Goal: Task Accomplishment & Management: Manage account settings

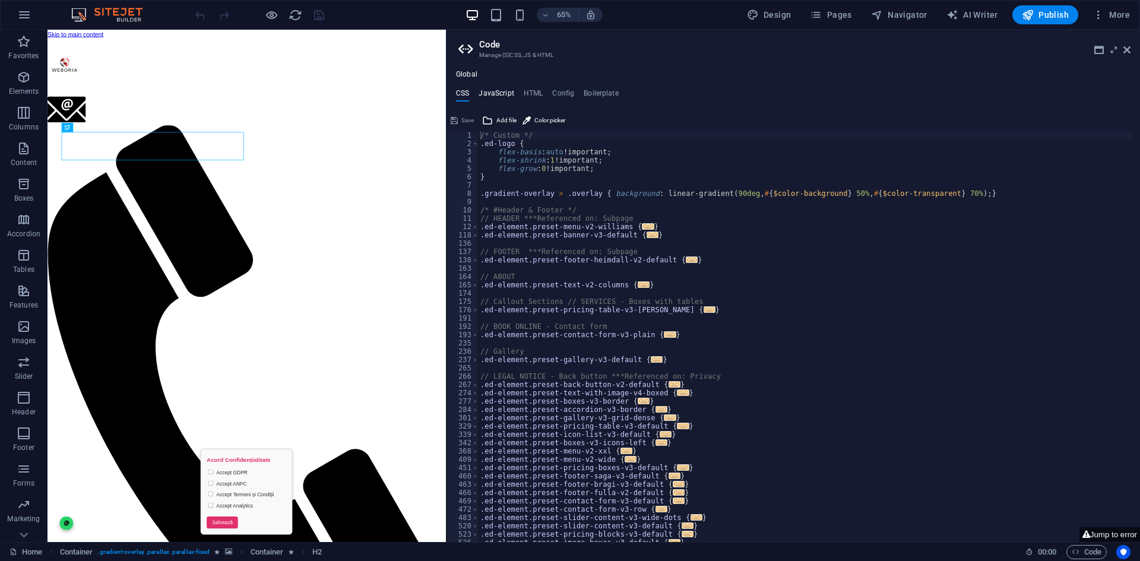
click at [493, 90] on h4 "JavaScript" at bounding box center [496, 95] width 35 height 13
type textarea "/* JS for preset "Menu V2" */"
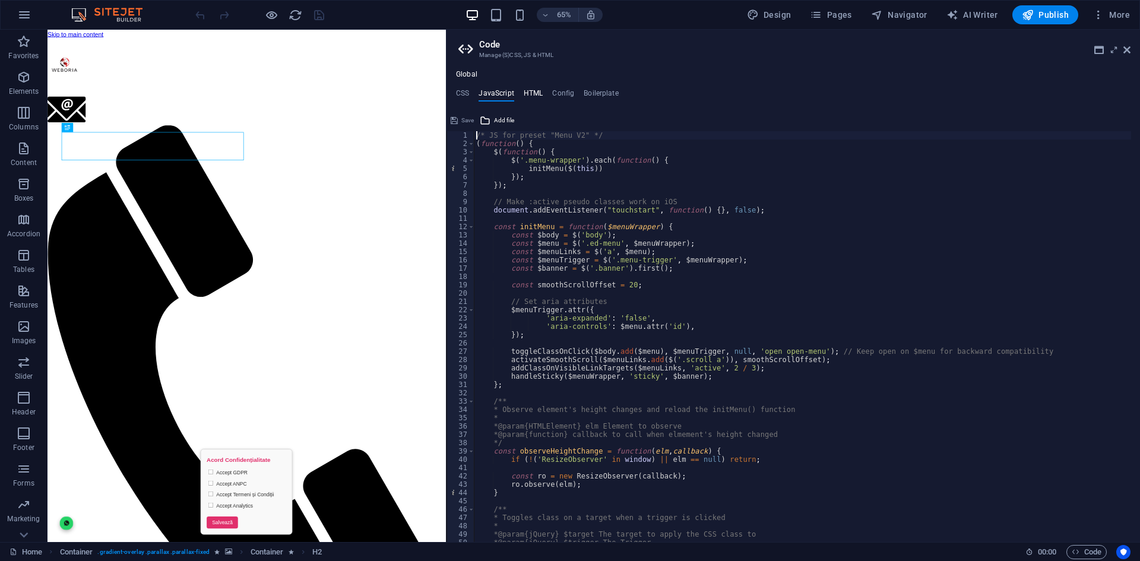
click at [541, 93] on h4 "HTML" at bounding box center [534, 95] width 20 height 13
type textarea "<a href="#main-content" class="wv-link-content button">Skip to main content</a>"
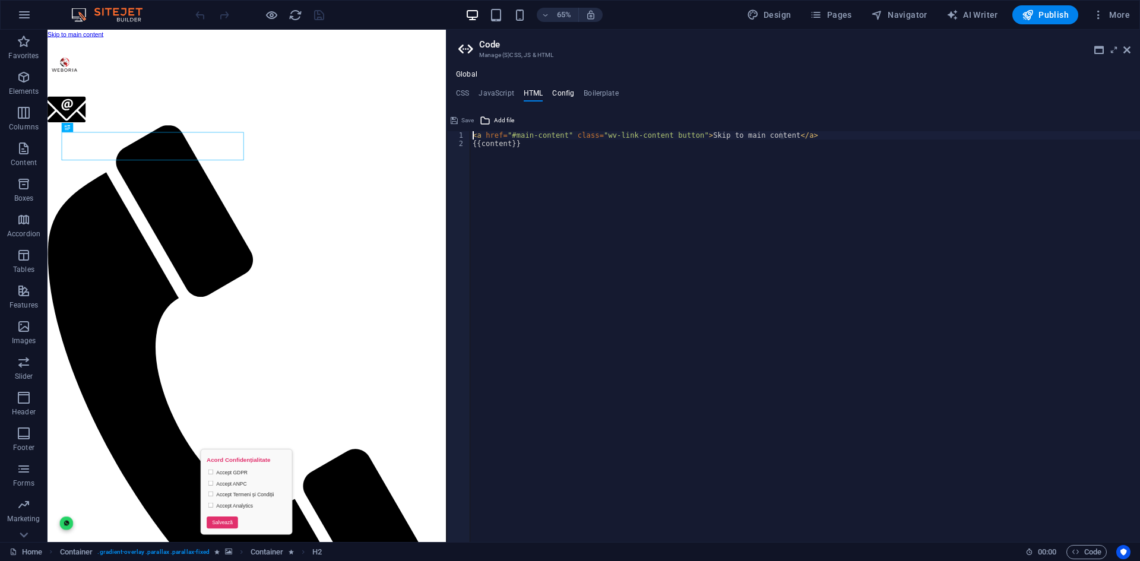
click at [562, 97] on h4 "Config" at bounding box center [563, 95] width 22 height 13
type textarea "$color-background: #FFFFFF;"
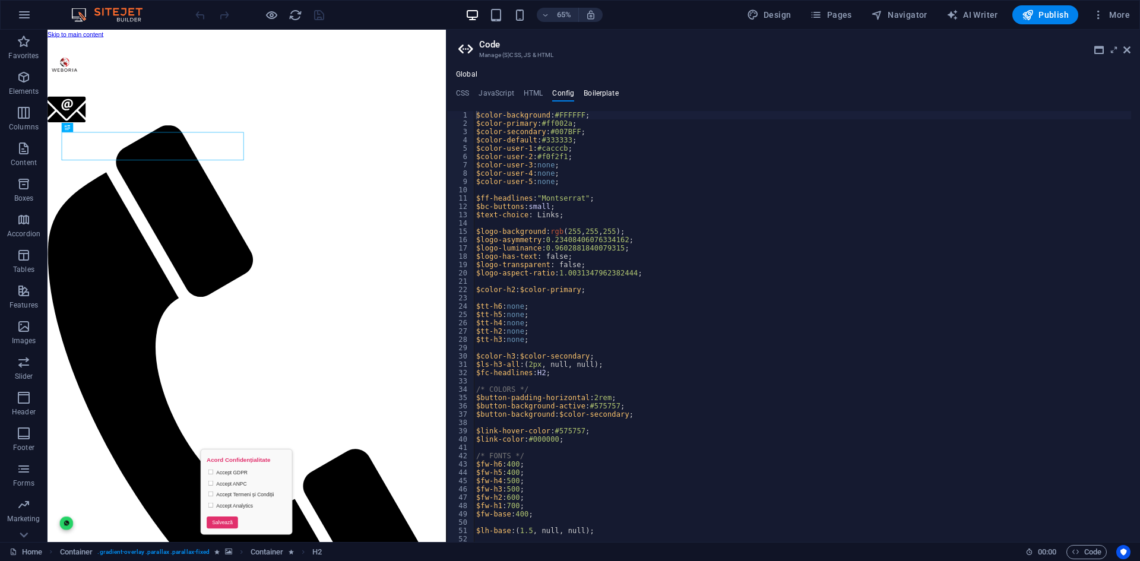
click at [597, 99] on h4 "Boilerplate" at bounding box center [601, 95] width 35 height 13
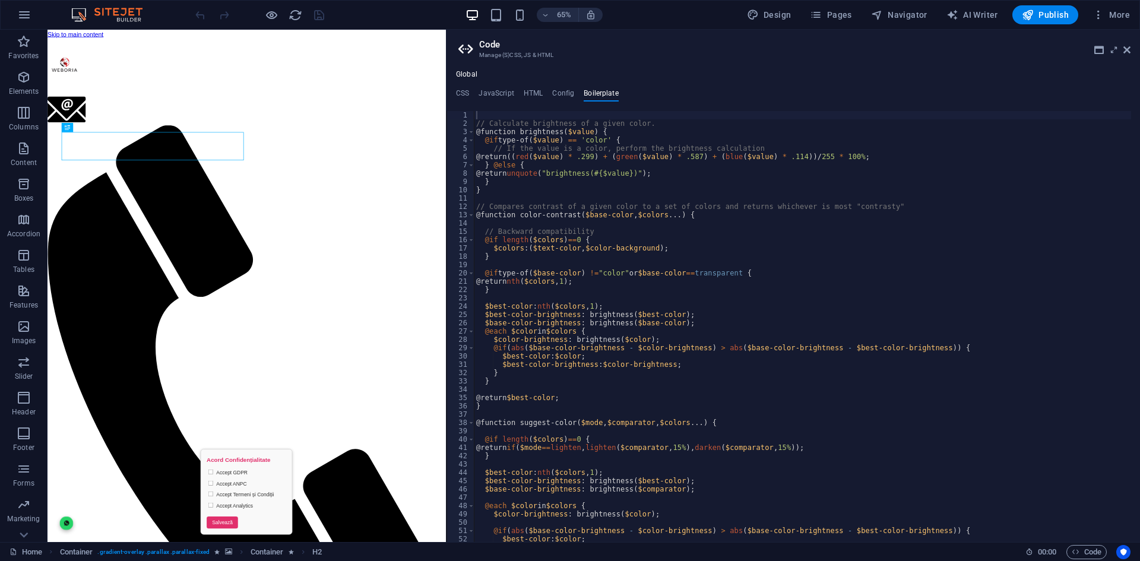
click at [446, 48] on aside "Code Manage (S)CSS, JS & HTML Global CSS JavaScript HTML Config Boilerplate /* …" at bounding box center [793, 286] width 694 height 512
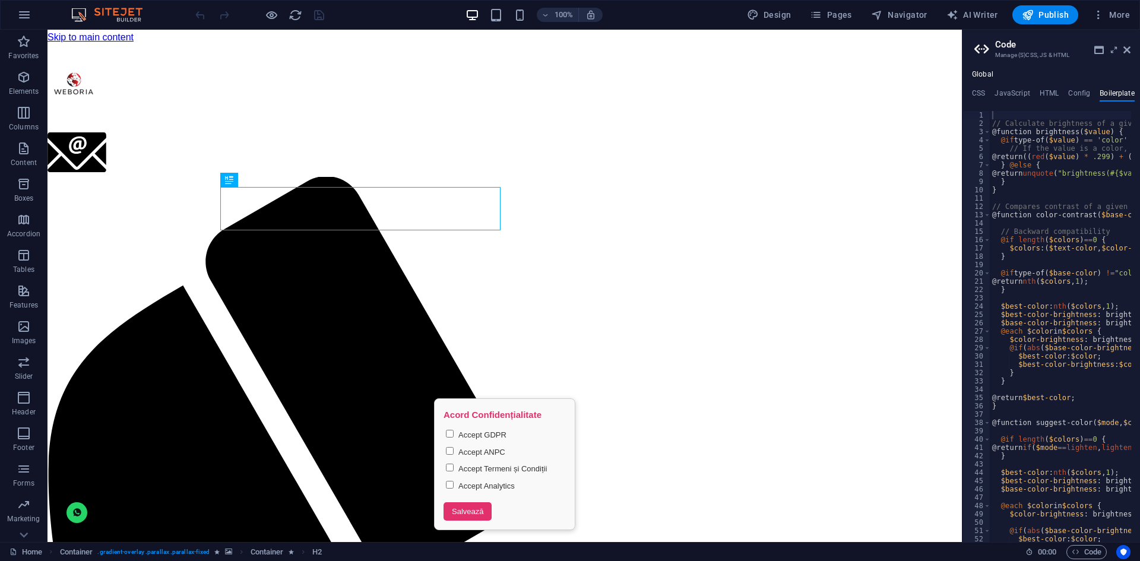
drag, startPoint x: 448, startPoint y: 46, endPoint x: 964, endPoint y: 77, distance: 516.9
click at [1003, 70] on aside "Code Manage (S)CSS, JS & HTML Global CSS JavaScript HTML Config Boilerplate /* …" at bounding box center [1051, 286] width 178 height 512
click at [28, 15] on icon "button" at bounding box center [24, 15] width 14 height 14
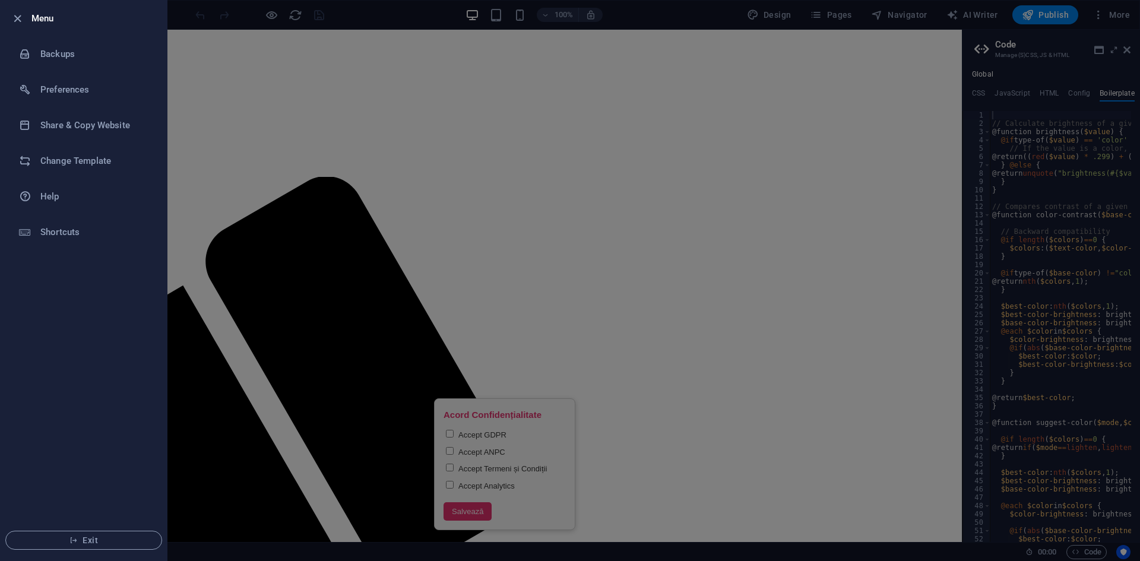
click at [698, 72] on div at bounding box center [570, 280] width 1140 height 561
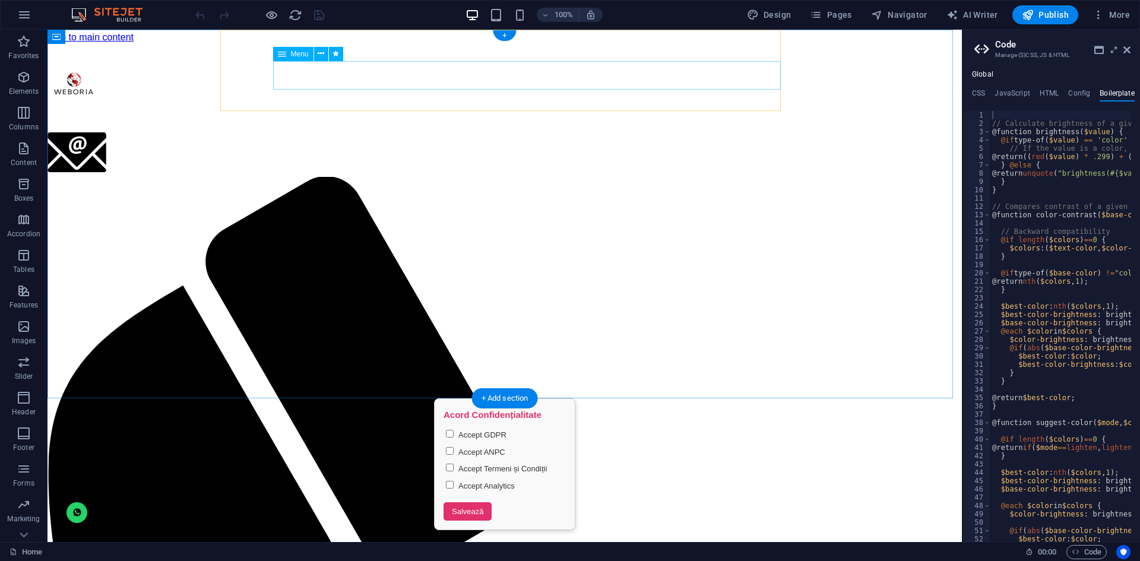
select select
select select "1"
select select
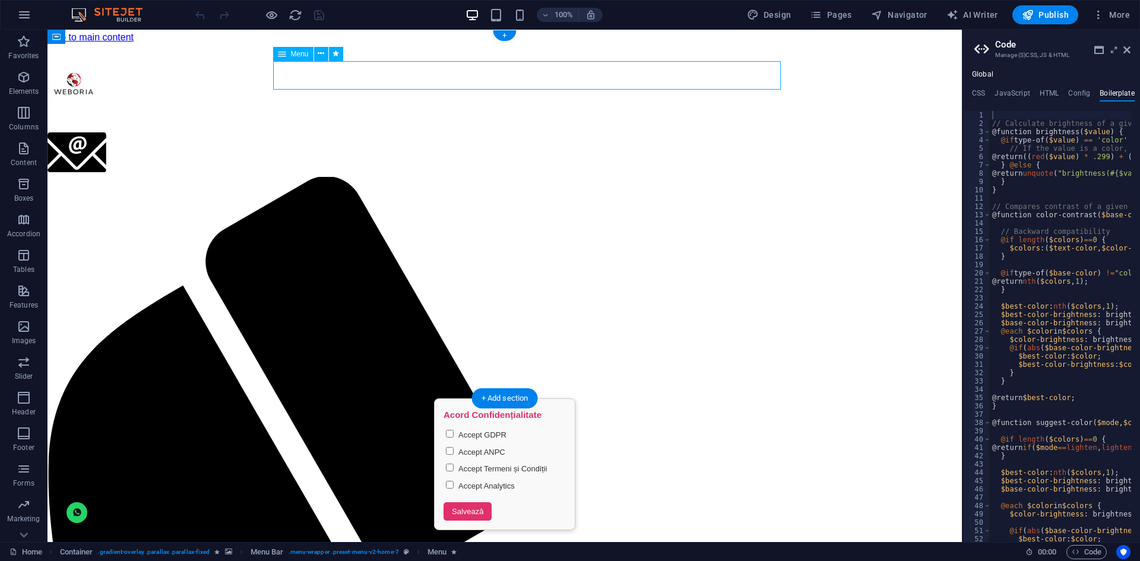
select select "2"
select select
select select "3"
select select
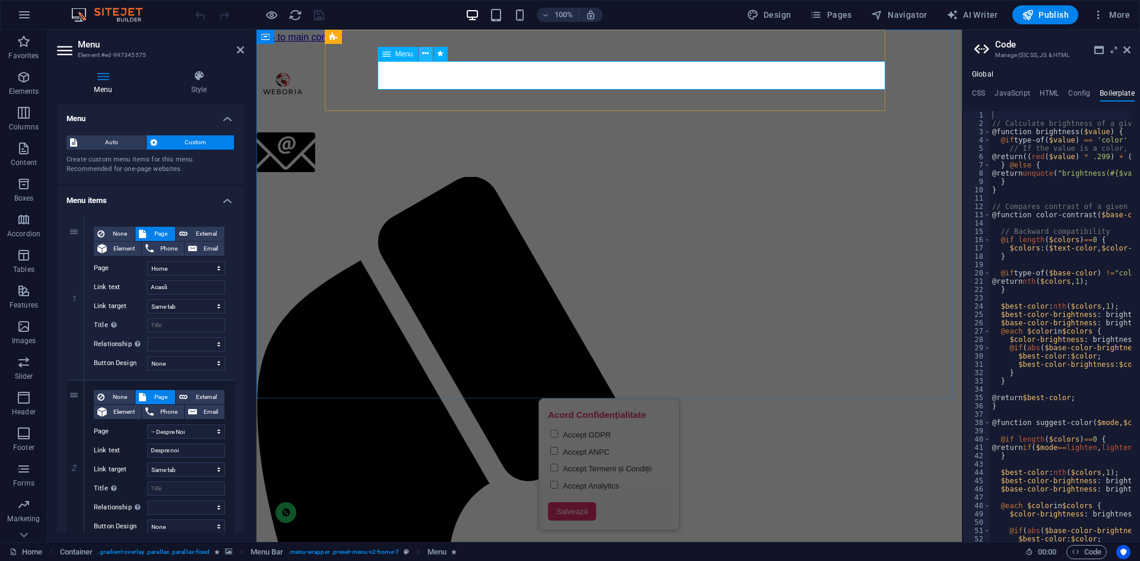
click at [426, 55] on icon at bounding box center [425, 54] width 7 height 12
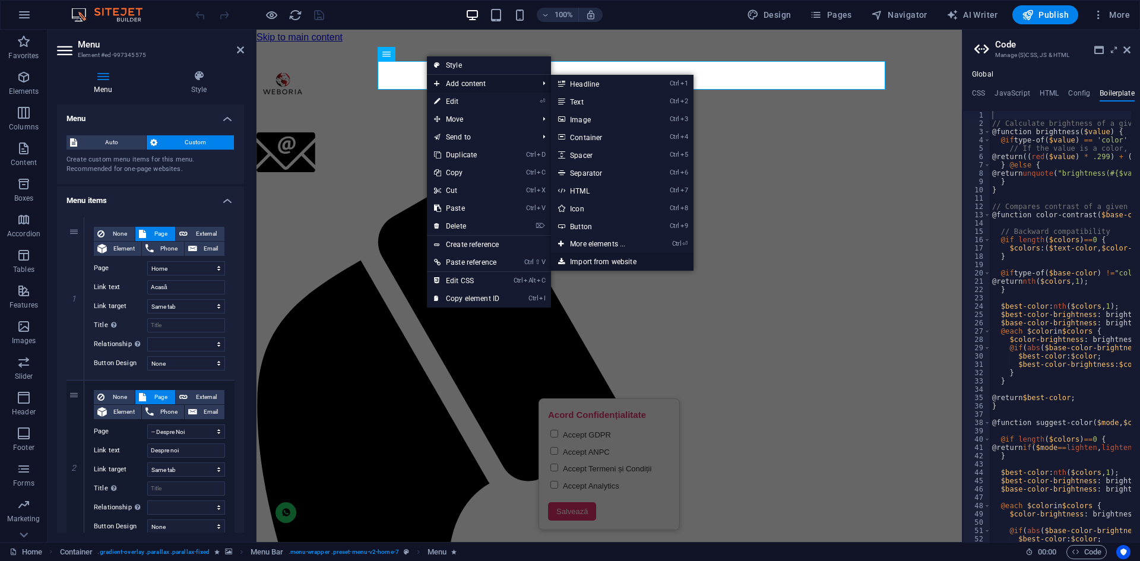
click at [598, 261] on link "Import from website" at bounding box center [622, 262] width 143 height 18
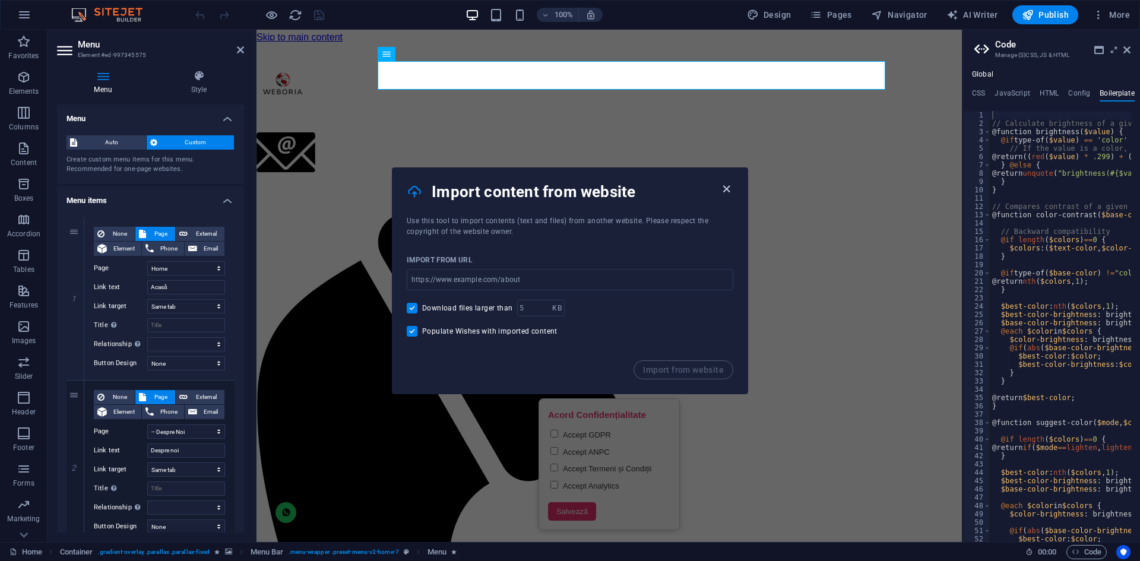
click at [723, 191] on icon "button" at bounding box center [727, 189] width 14 height 14
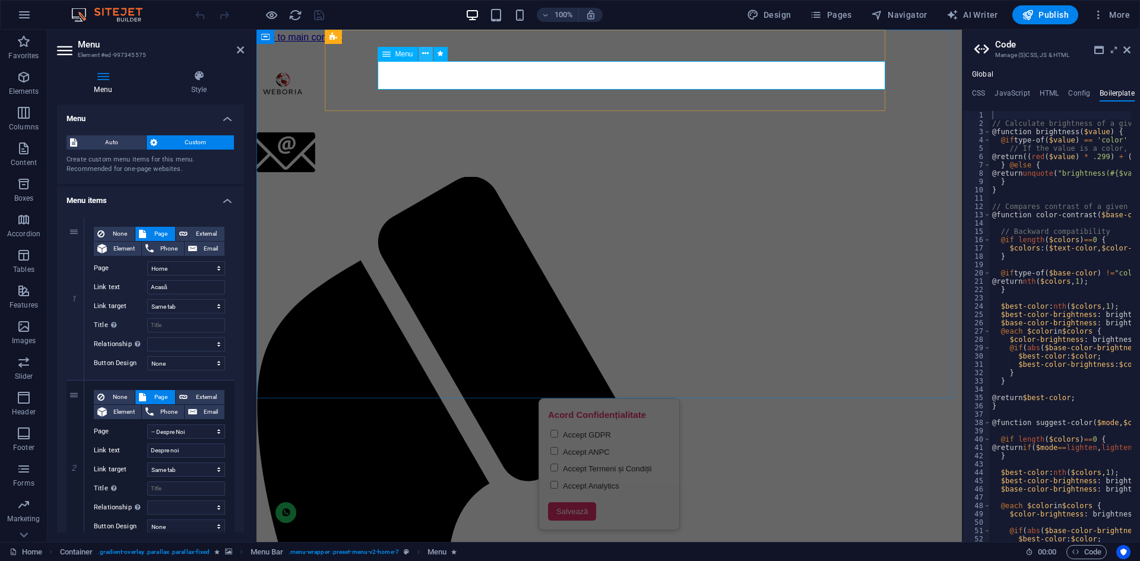
click at [422, 55] on button at bounding box center [426, 54] width 14 height 14
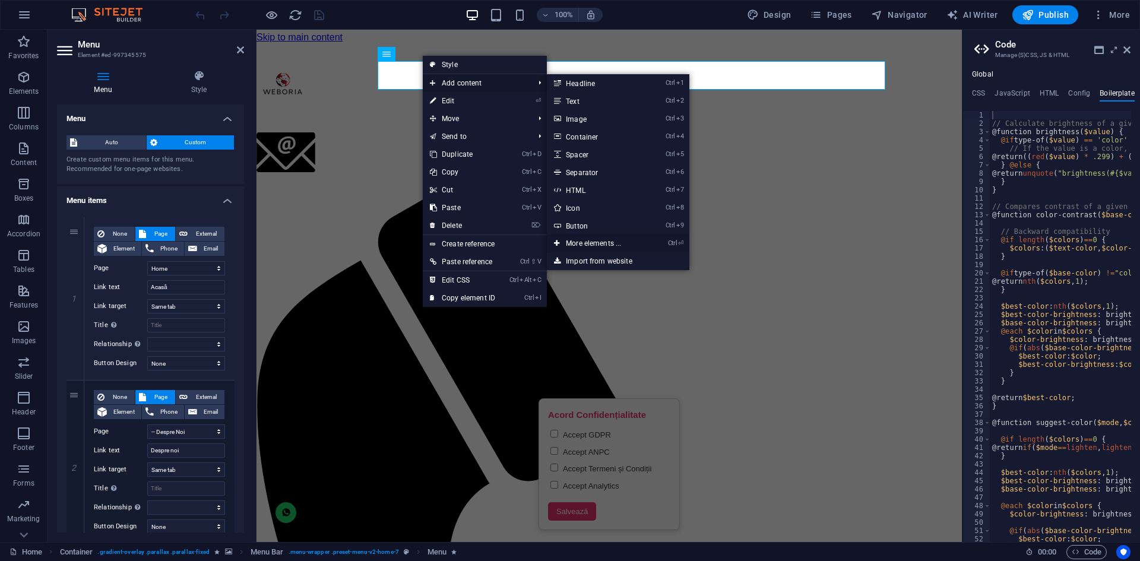
drag, startPoint x: 583, startPoint y: 242, endPoint x: 75, endPoint y: 121, distance: 521.9
click at [583, 242] on link "Ctrl ⏎ More elements ..." at bounding box center [596, 244] width 98 height 18
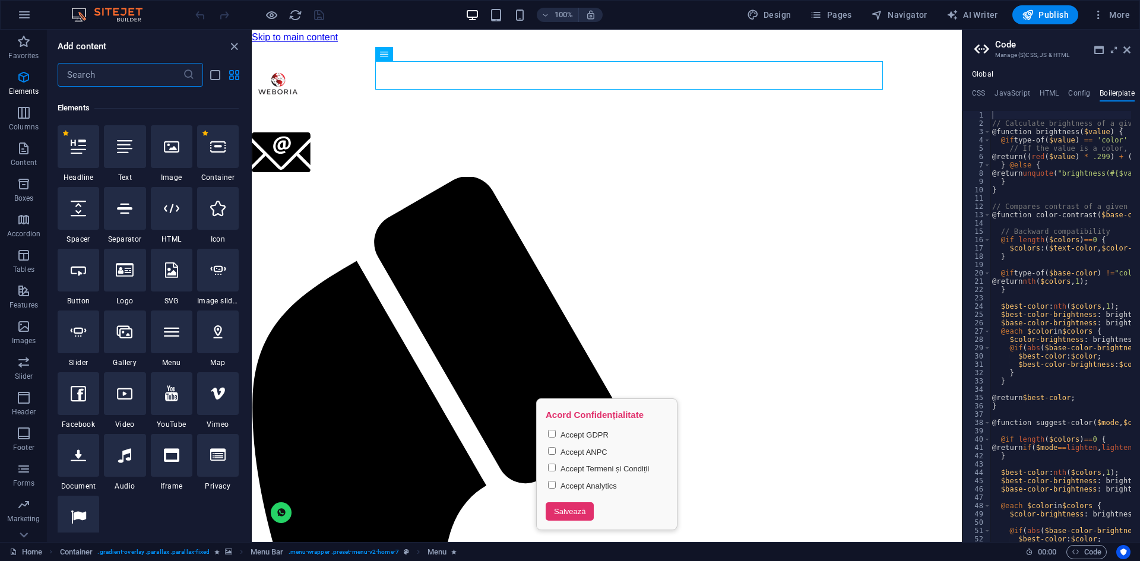
scroll to position [126, 0]
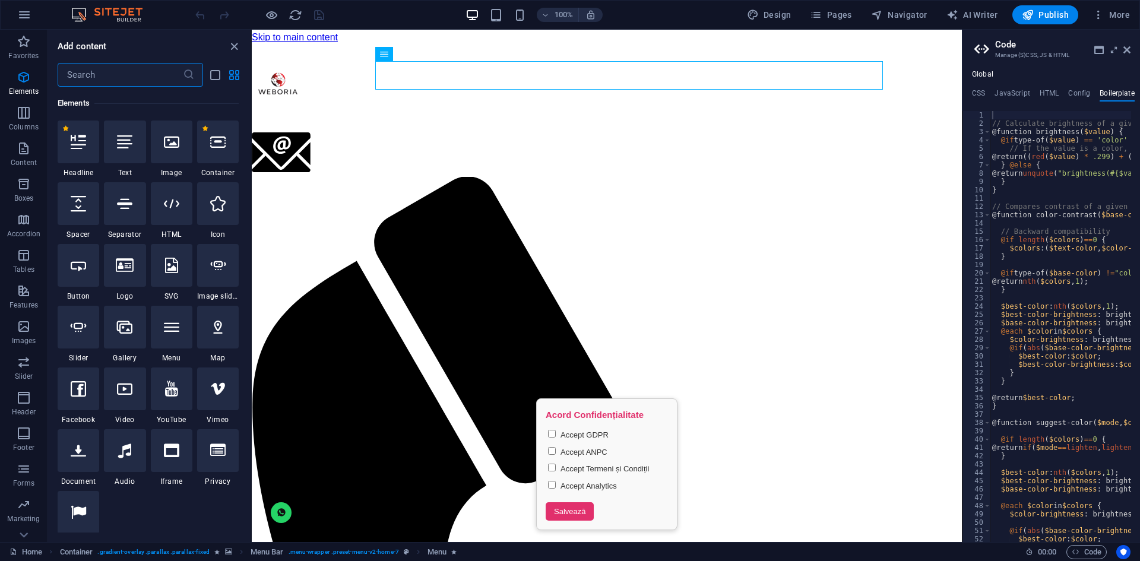
click at [144, 72] on input "text" at bounding box center [120, 75] width 125 height 24
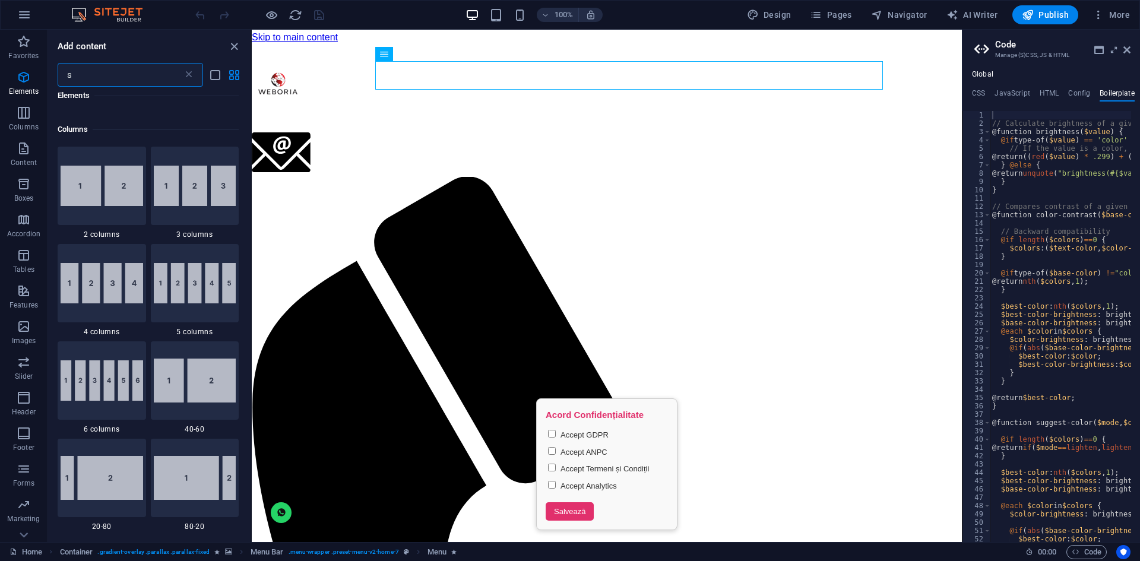
scroll to position [0, 0]
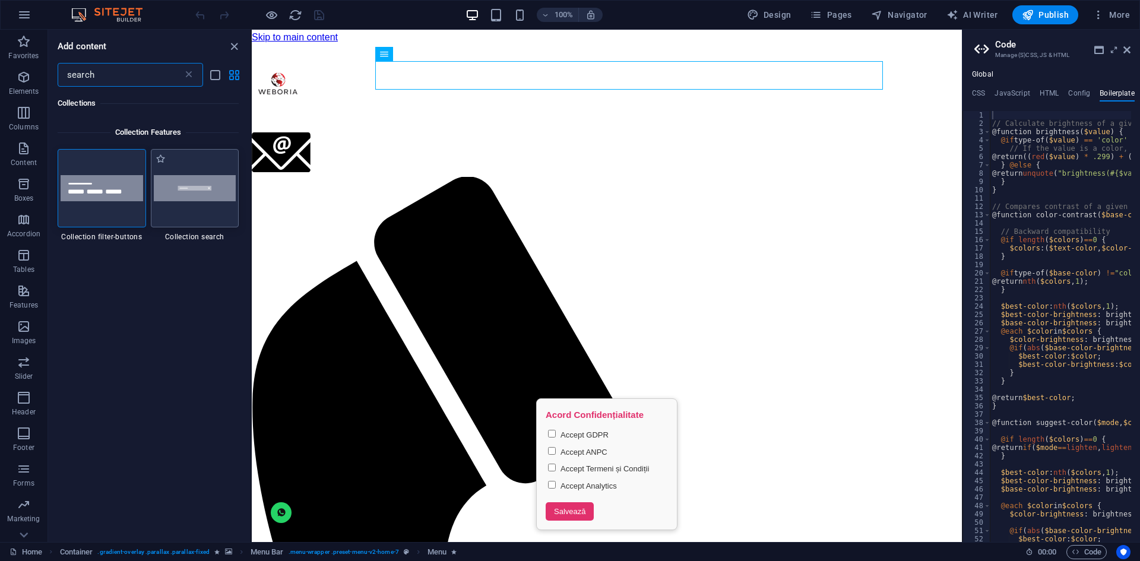
type input "search"
click at [184, 200] on img at bounding box center [195, 188] width 83 height 27
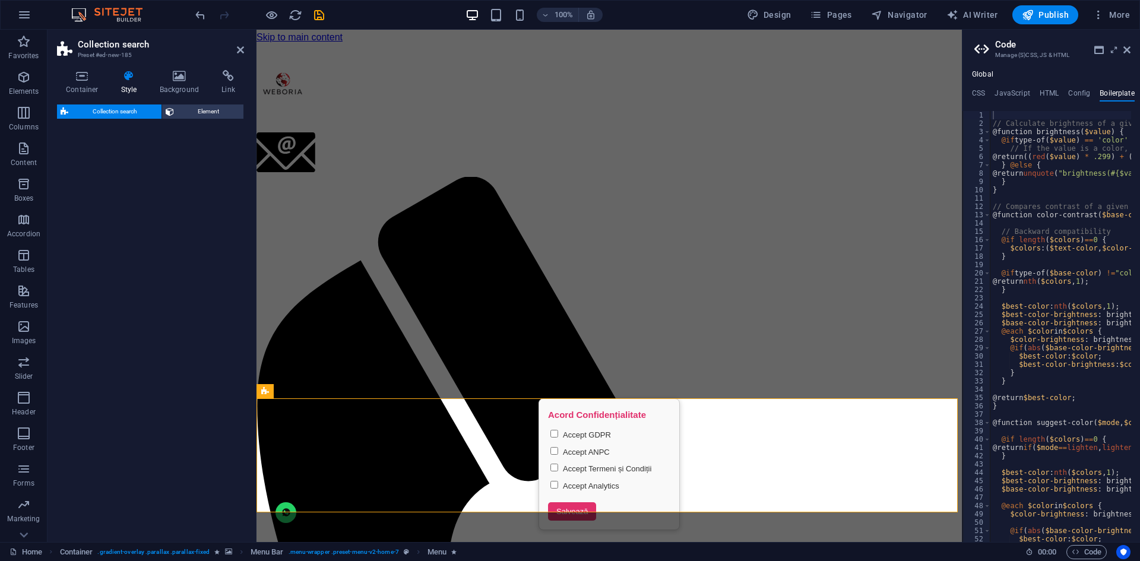
select select "px"
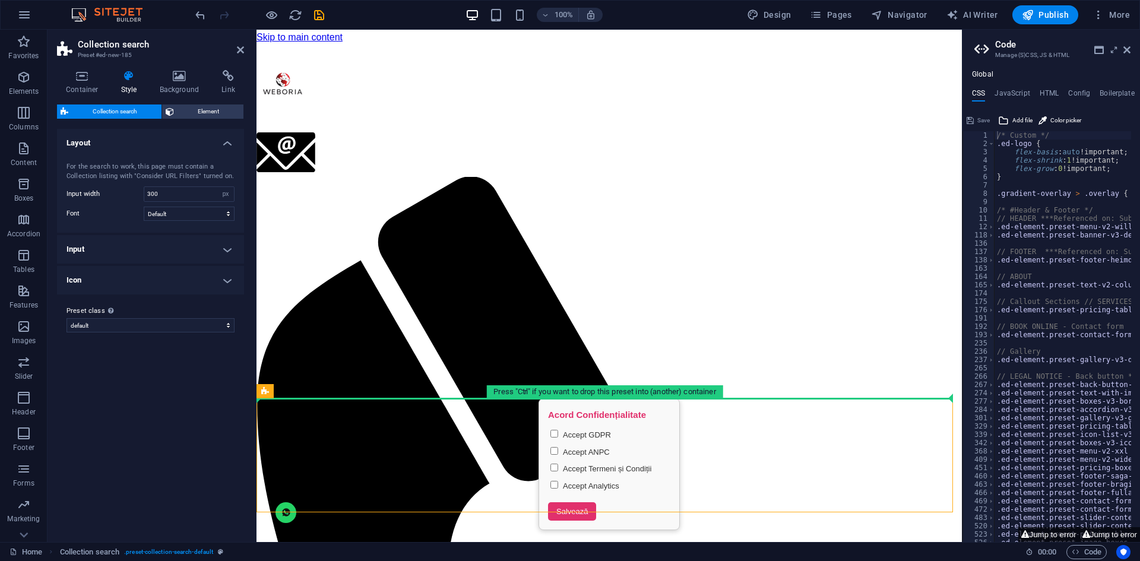
drag, startPoint x: 568, startPoint y: 303, endPoint x: 297, endPoint y: 419, distance: 294.2
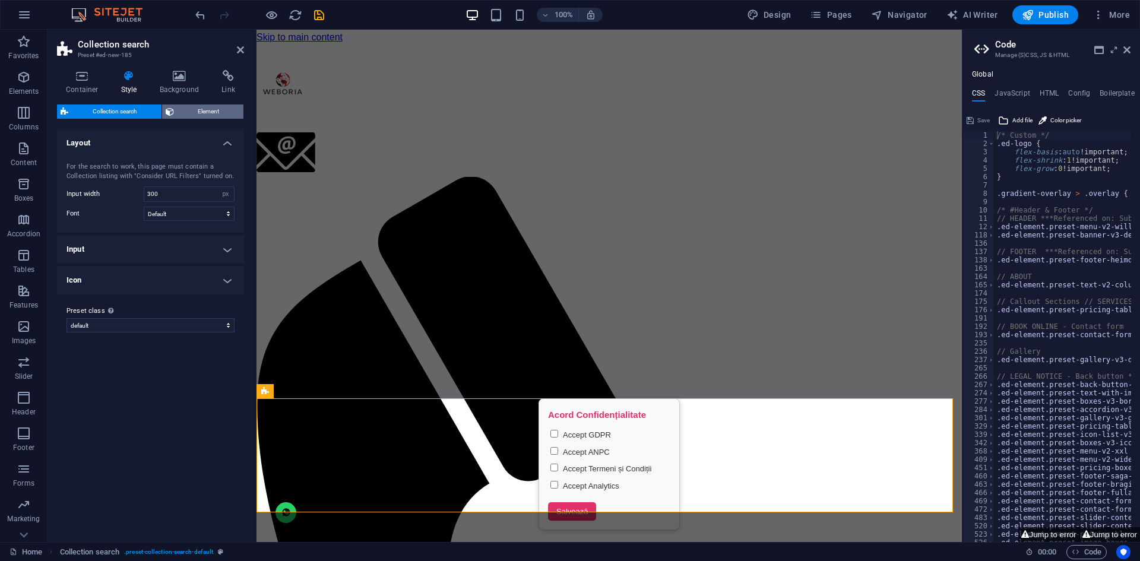
click at [213, 112] on span "Element" at bounding box center [209, 112] width 63 height 14
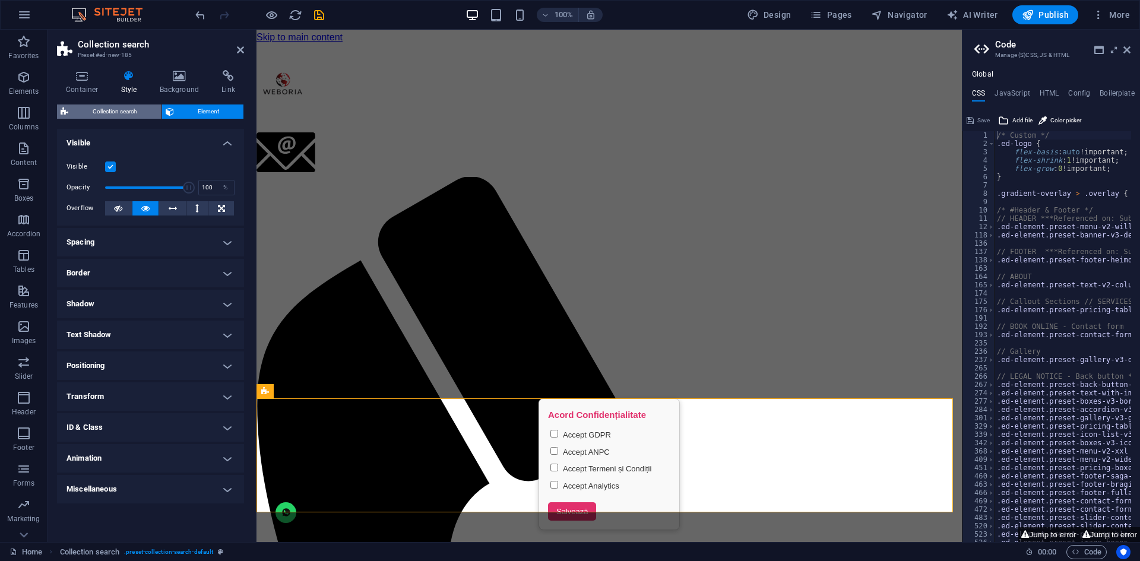
click at [148, 110] on span "Collection search" at bounding box center [115, 112] width 86 height 14
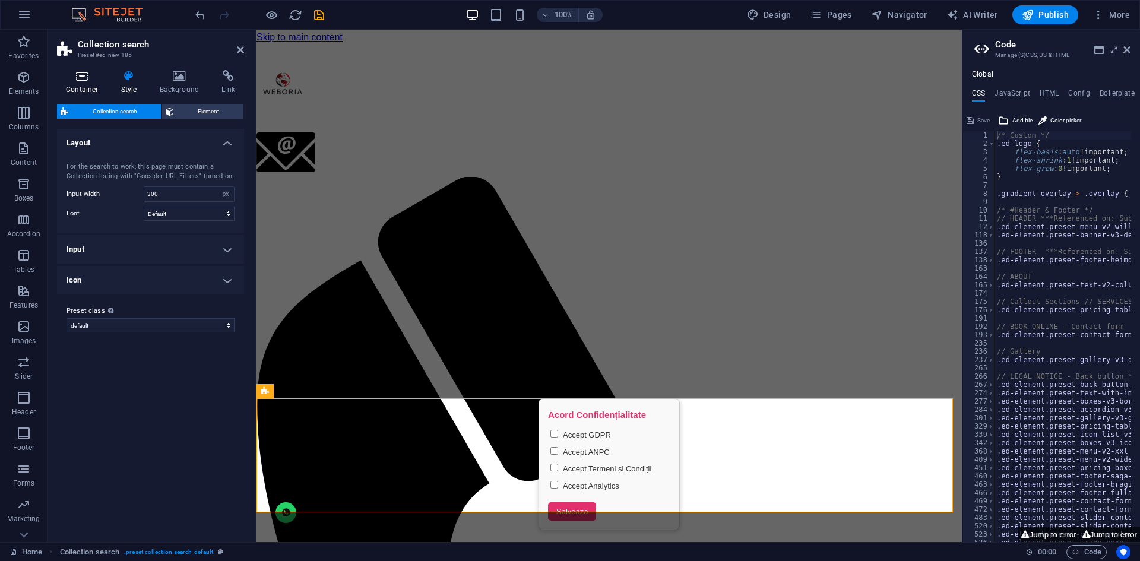
click at [65, 75] on icon at bounding box center [82, 76] width 50 height 12
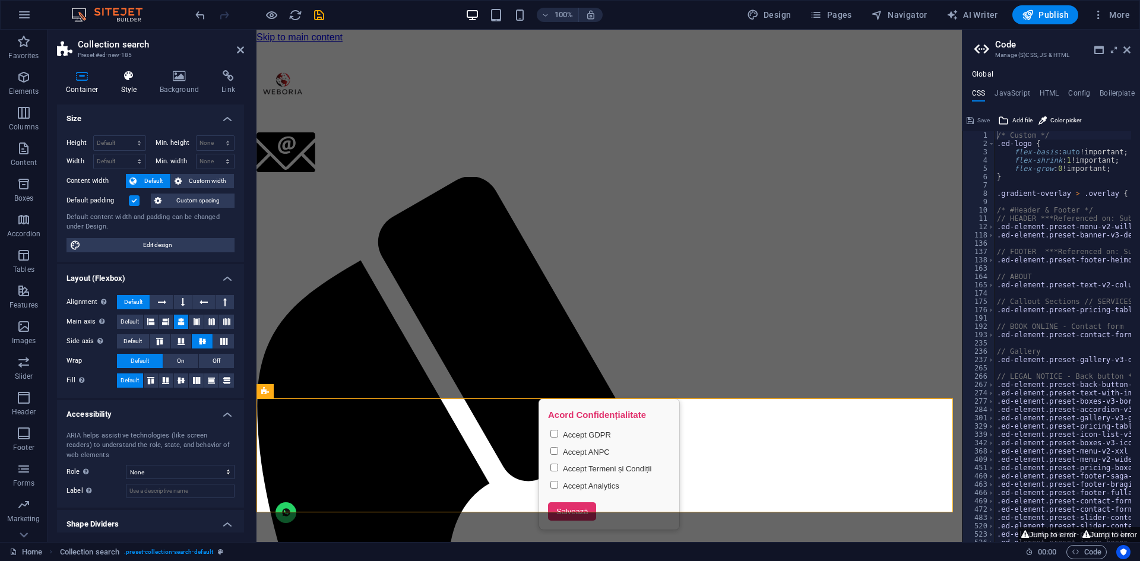
click at [135, 74] on icon at bounding box center [129, 76] width 34 height 12
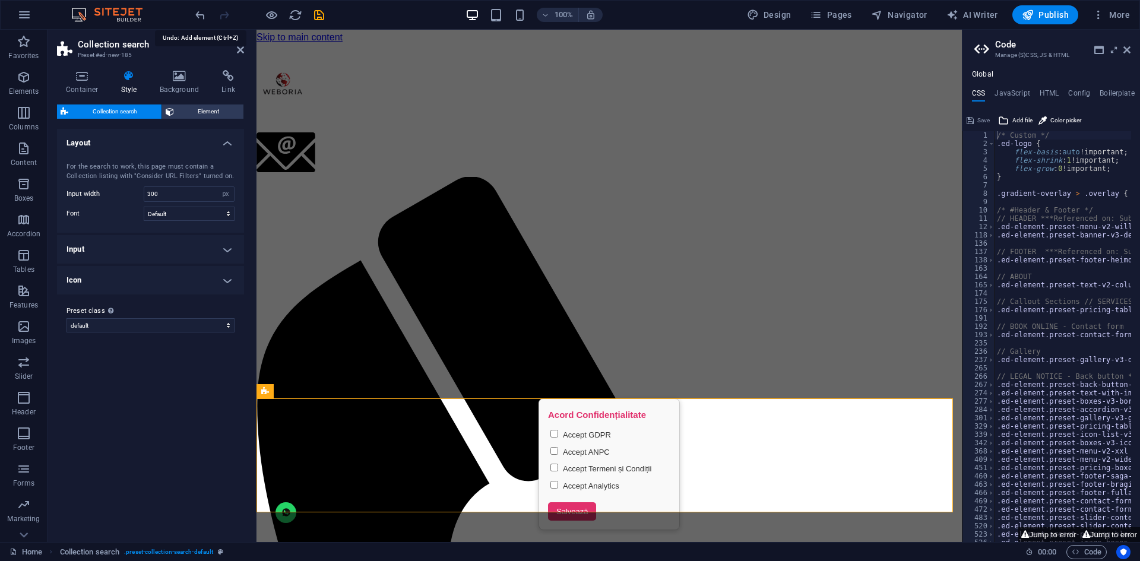
click at [203, 12] on icon "undo" at bounding box center [201, 15] width 14 height 14
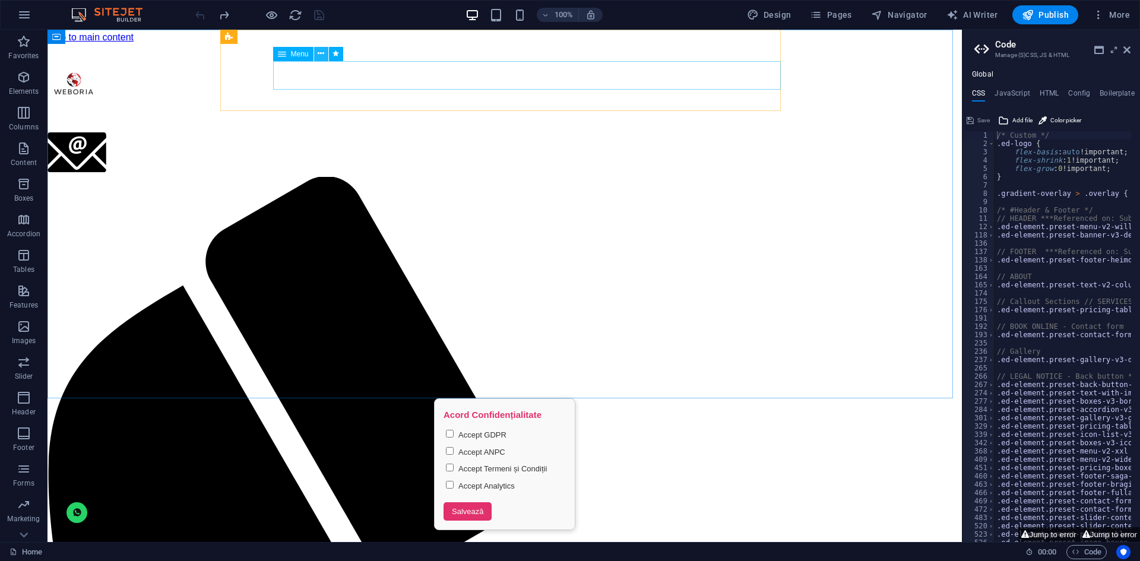
click at [323, 58] on icon at bounding box center [321, 54] width 7 height 12
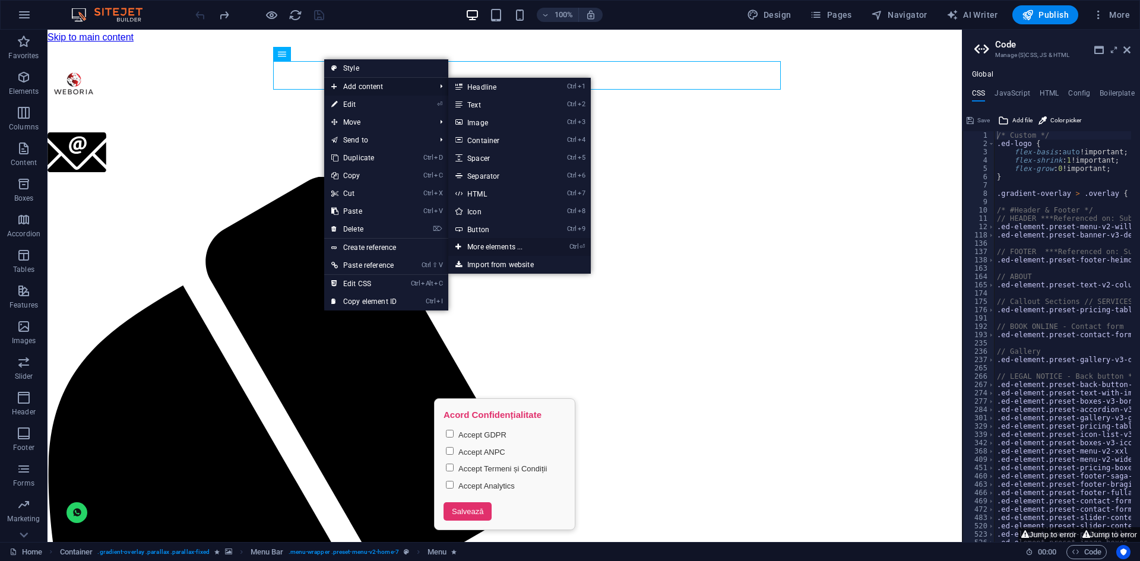
click at [500, 243] on link "Ctrl ⏎ More elements ..." at bounding box center [497, 247] width 98 height 18
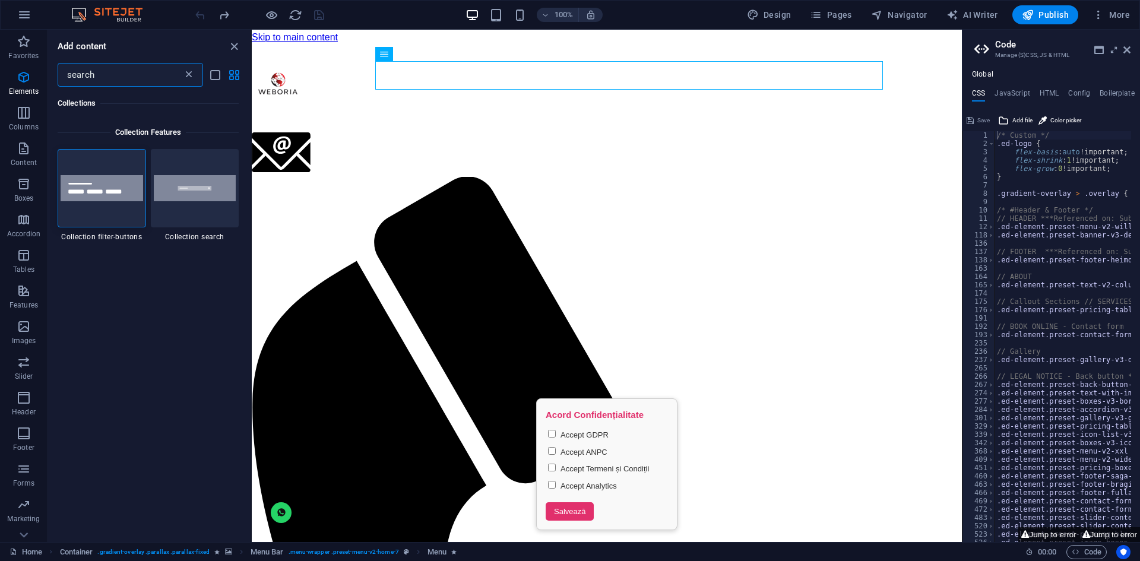
click at [185, 77] on icon at bounding box center [189, 75] width 12 height 12
type input "search"
click at [80, 175] on img at bounding box center [102, 188] width 83 height 27
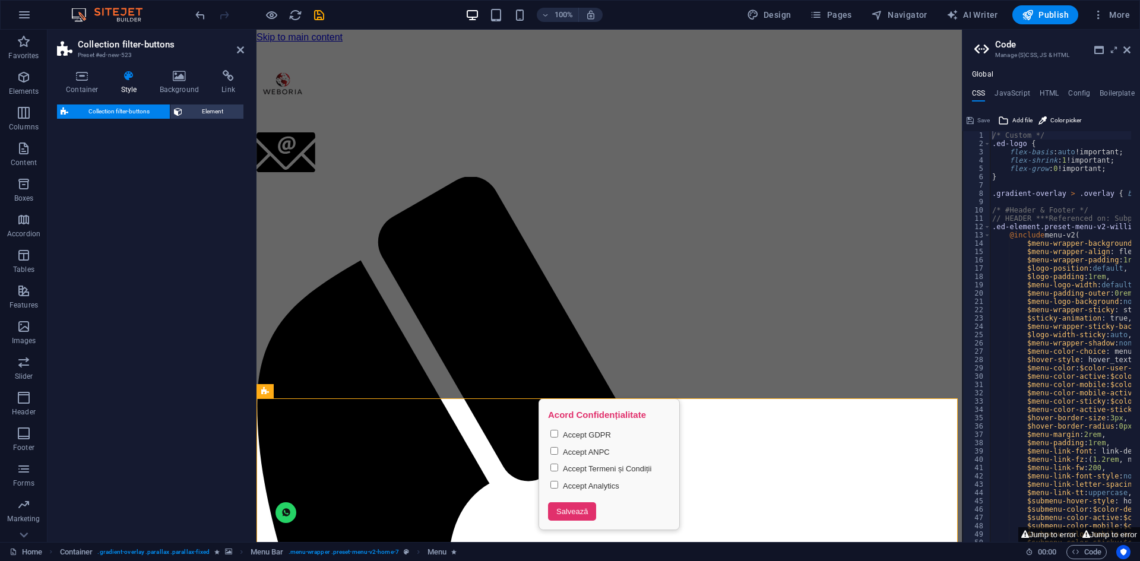
select select "rem"
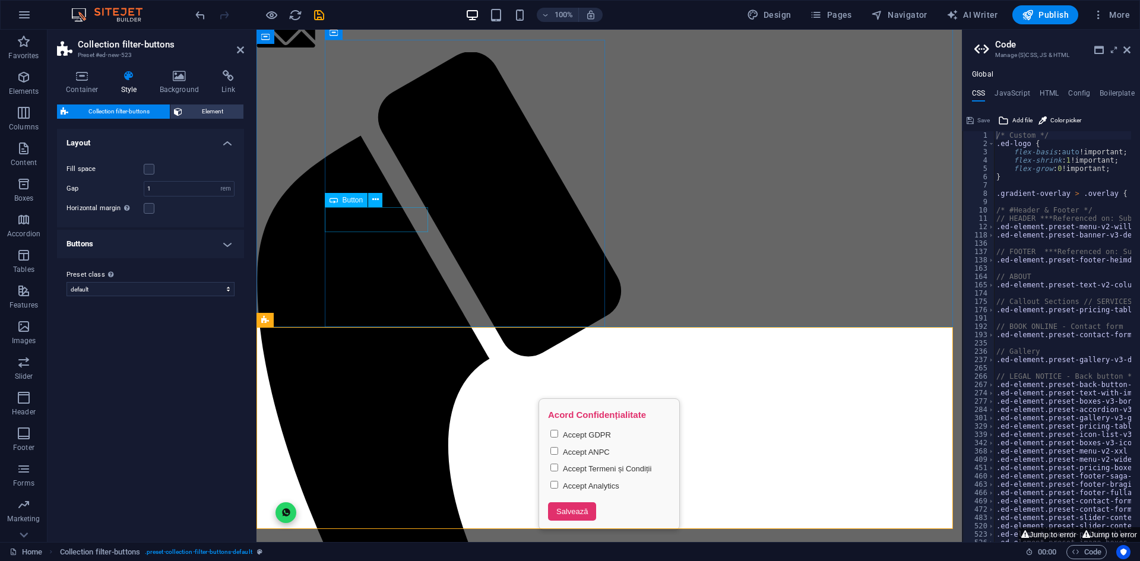
scroll to position [178, 0]
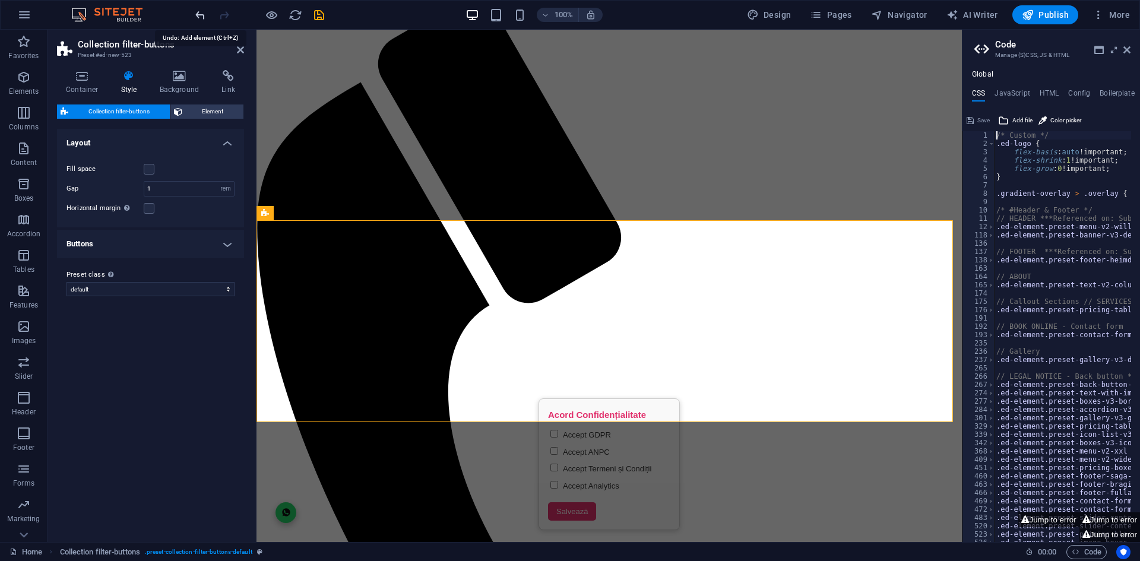
click at [198, 18] on icon "undo" at bounding box center [201, 15] width 14 height 14
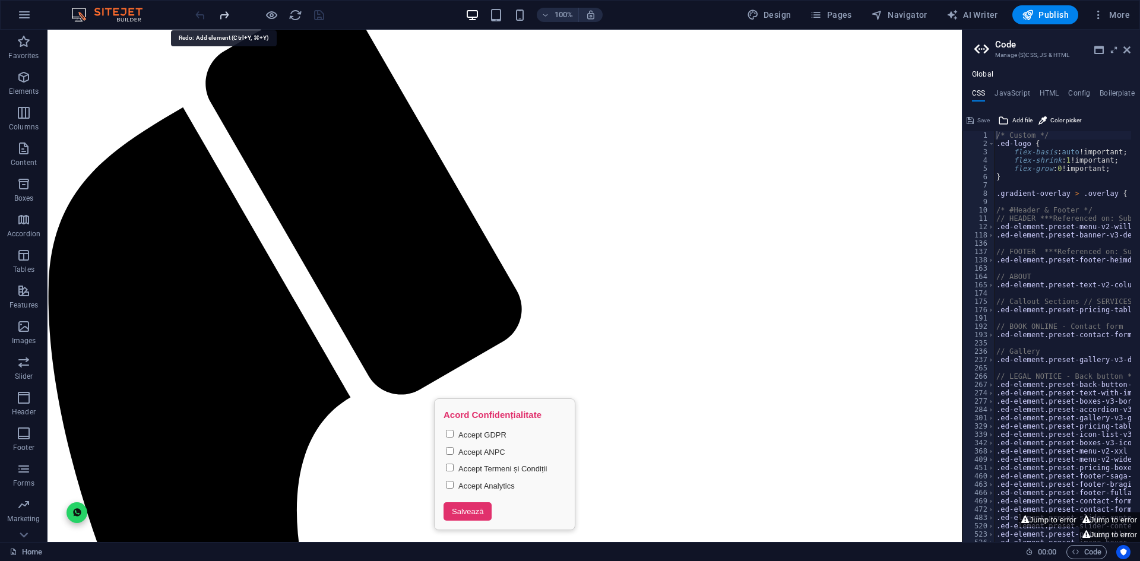
click at [227, 13] on icon "redo" at bounding box center [224, 15] width 14 height 14
click at [202, 14] on icon "undo" at bounding box center [201, 15] width 14 height 14
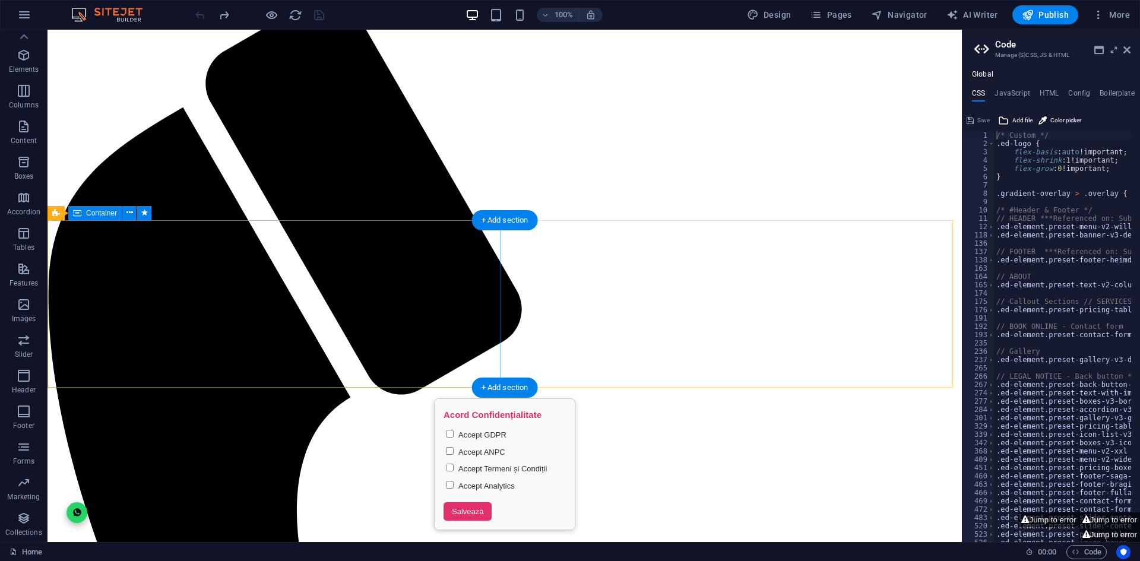
scroll to position [119, 0]
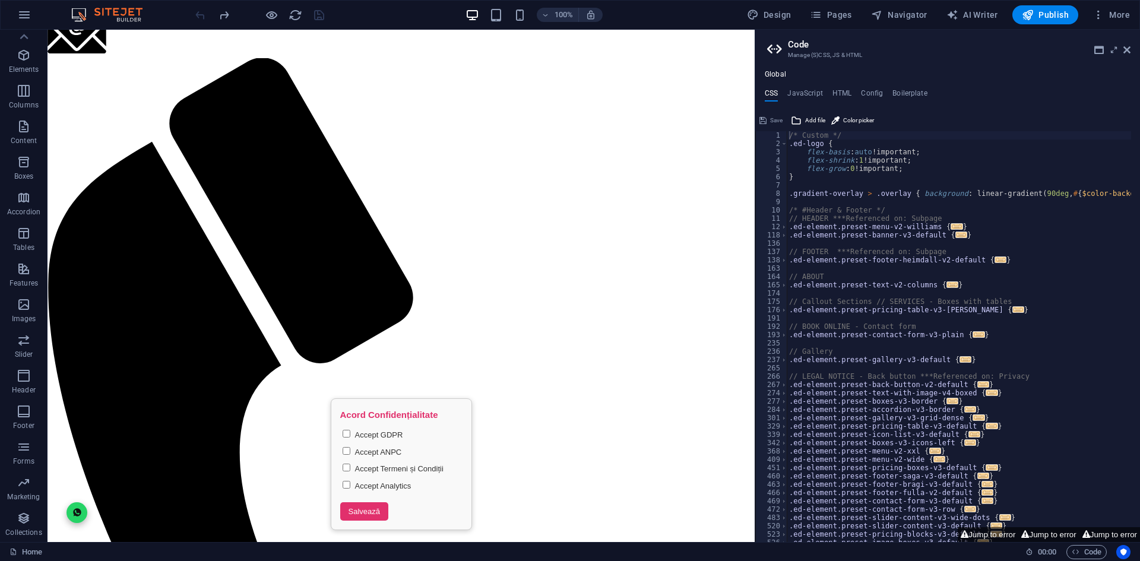
drag, startPoint x: 963, startPoint y: 53, endPoint x: 705, endPoint y: 21, distance: 259.7
click at [753, 51] on div "Home Favorites Elements Columns Content Boxes Accordion Tables Features Images …" at bounding box center [570, 286] width 1140 height 512
click at [1128, 49] on icon at bounding box center [1126, 50] width 7 height 10
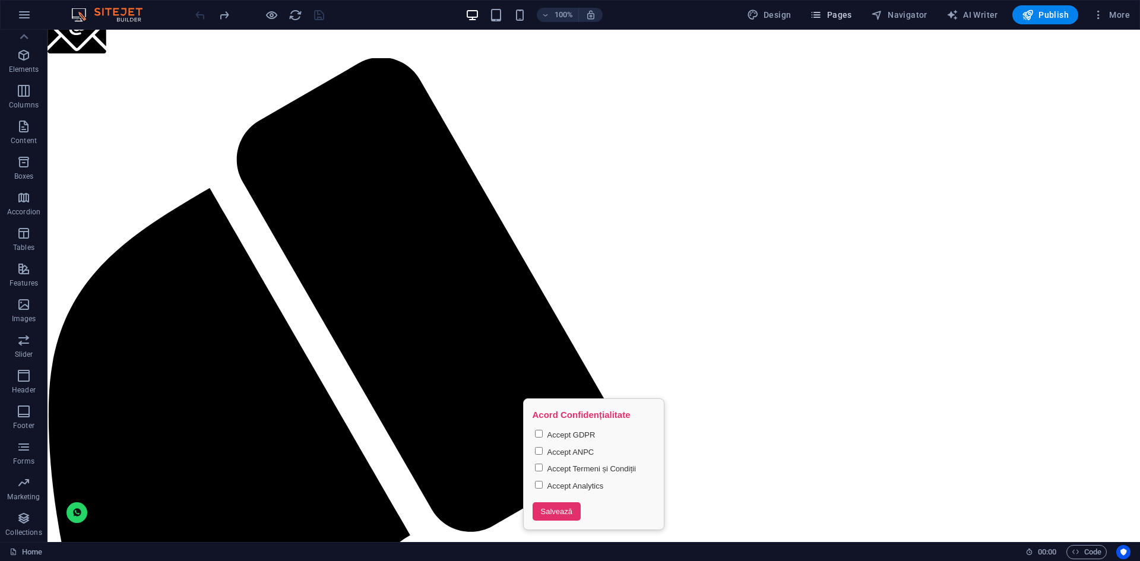
click at [837, 10] on span "Pages" at bounding box center [831, 15] width 42 height 12
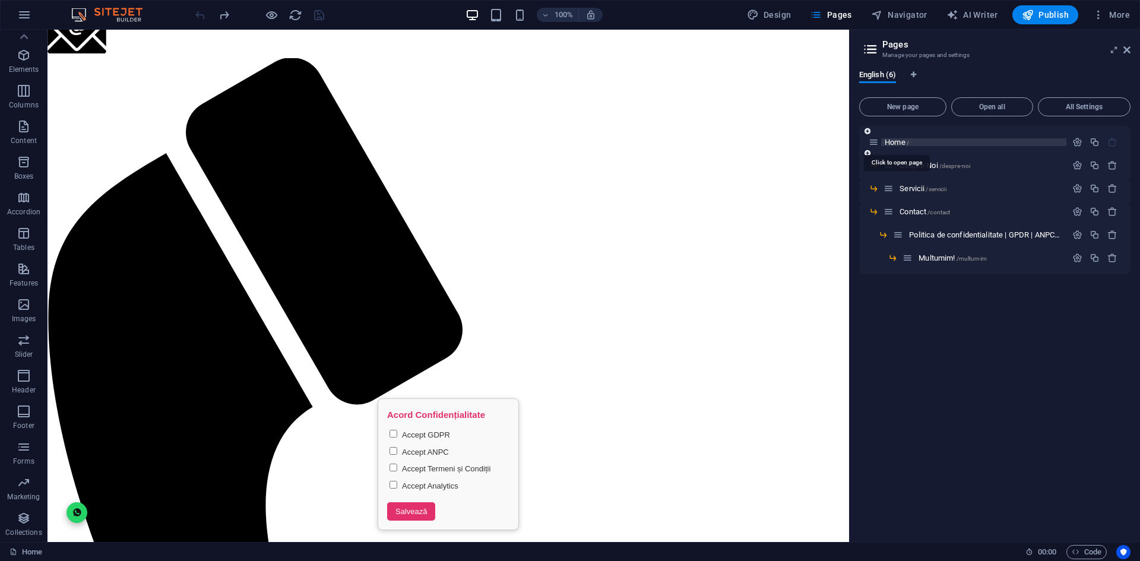
click at [897, 144] on span "Home /" at bounding box center [897, 142] width 24 height 9
click at [1081, 135] on div "Home /" at bounding box center [994, 142] width 271 height 33
click at [1076, 139] on icon "button" at bounding box center [1077, 142] width 10 height 10
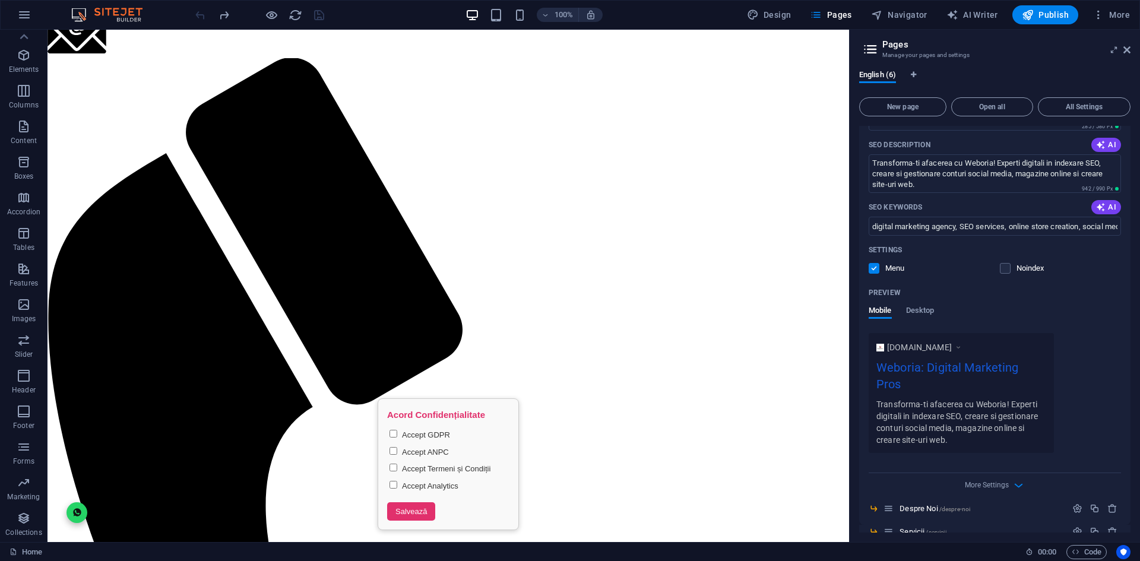
scroll to position [224, 0]
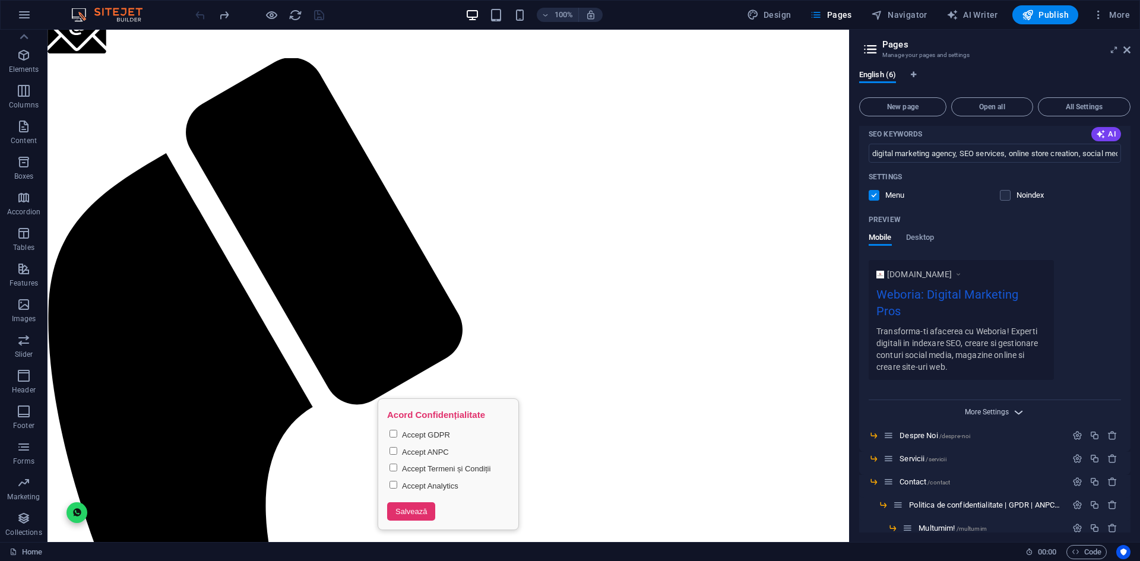
click at [981, 408] on span "More Settings" at bounding box center [987, 412] width 44 height 8
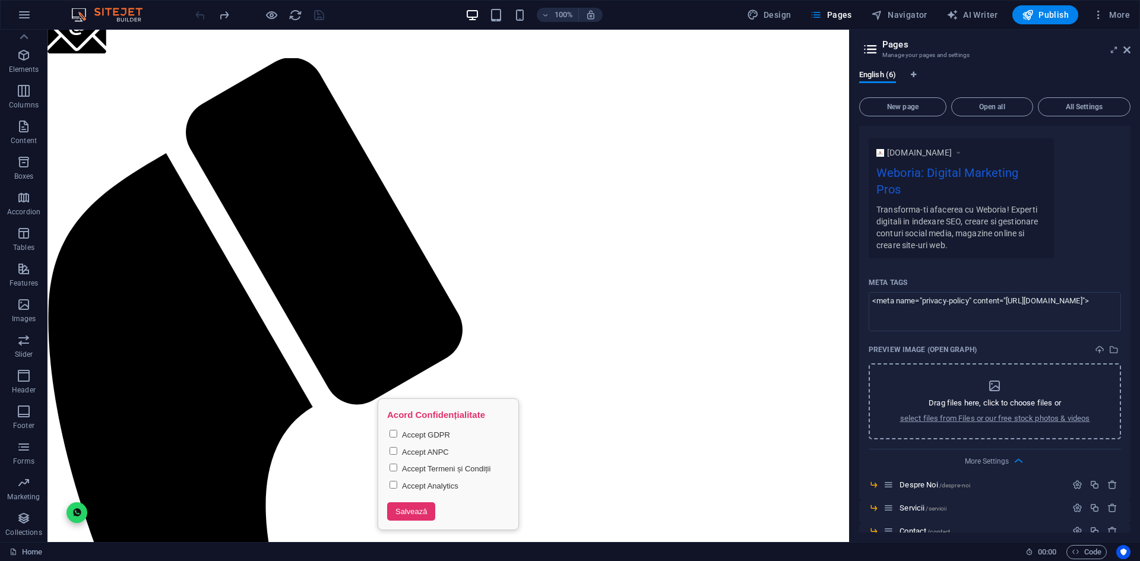
scroll to position [347, 0]
click at [1106, 293] on textarea "<meta name="privacy-policy" content="[URL][DOMAIN_NAME]">" at bounding box center [995, 311] width 252 height 39
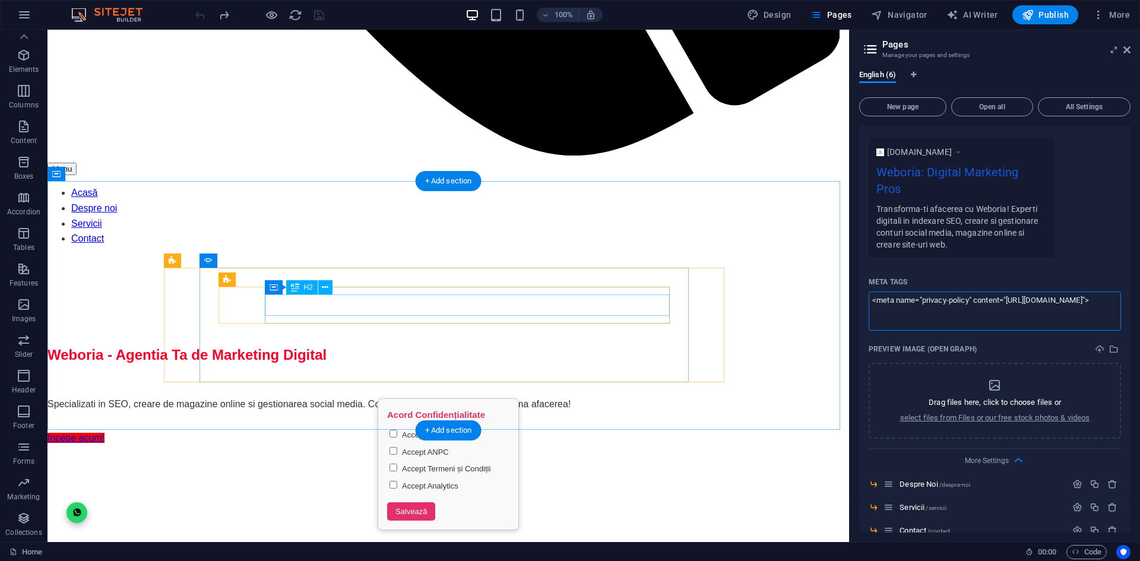
scroll to position [1148, 0]
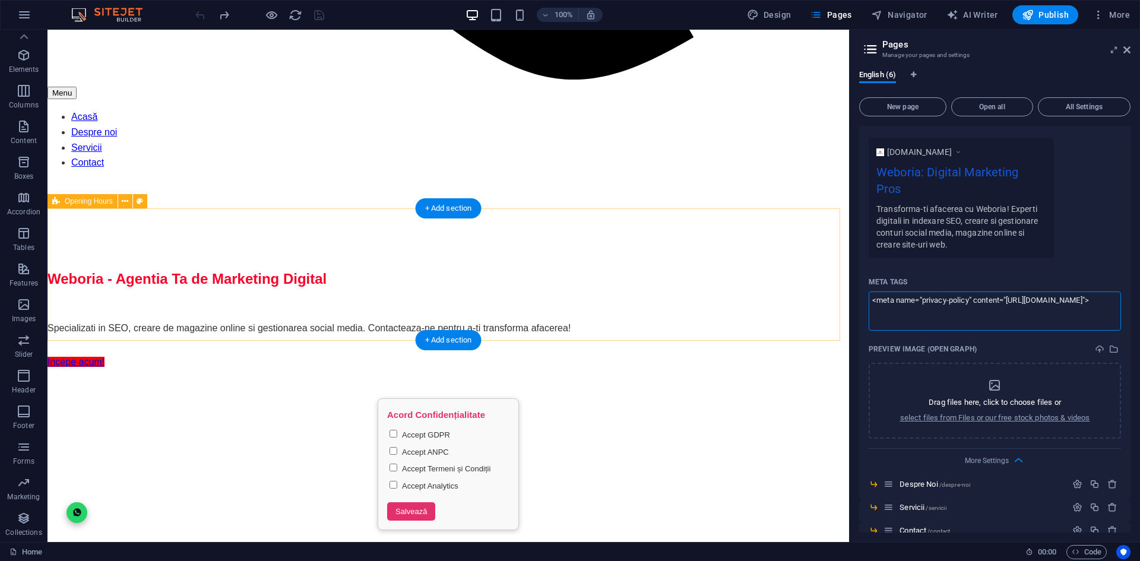
drag, startPoint x: 1139, startPoint y: 327, endPoint x: 796, endPoint y: 259, distance: 349.3
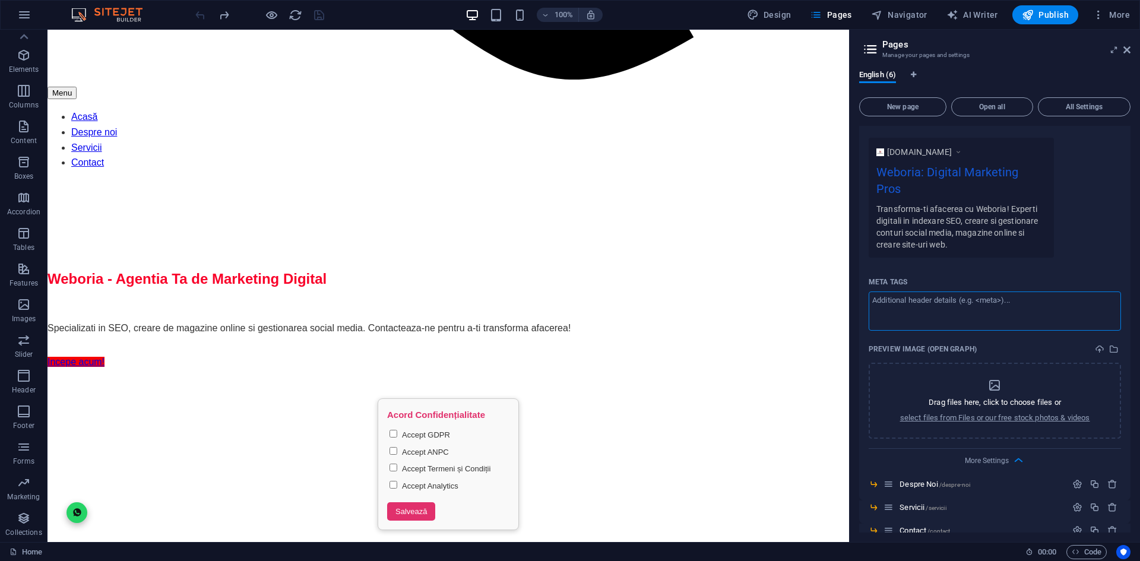
paste textarea "<!-- 🔹 LORE IPS DOLORSI AMETCO ADIPISC --> <elit seddoei="TEM-7"> <inci utla-et…"
click at [1041, 17] on body "[DOMAIN_NAME] Home Favorites Elements Columns Content Boxes Accordion Tables Fe…" at bounding box center [570, 280] width 1140 height 561
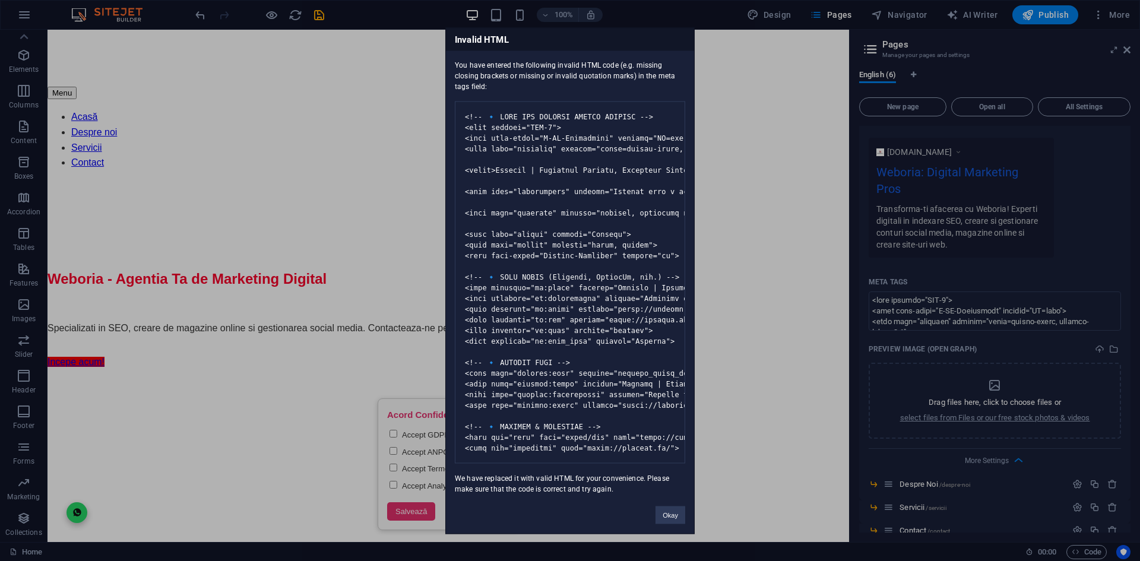
drag, startPoint x: 675, startPoint y: 525, endPoint x: 572, endPoint y: 162, distance: 377.8
click at [572, 335] on div "Invalid HTML You have entered the following invalid HTML code (e.g. missing clo…" at bounding box center [569, 280] width 249 height 506
drag, startPoint x: 507, startPoint y: 83, endPoint x: 457, endPoint y: 59, distance: 55.8
click at [451, 53] on div "You have entered the following invalid HTML code (e.g. missing closing brackets…" at bounding box center [570, 272] width 248 height 444
click at [483, 77] on div "You have entered the following invalid HTML code (e.g. missing closing brackets…" at bounding box center [570, 272] width 248 height 444
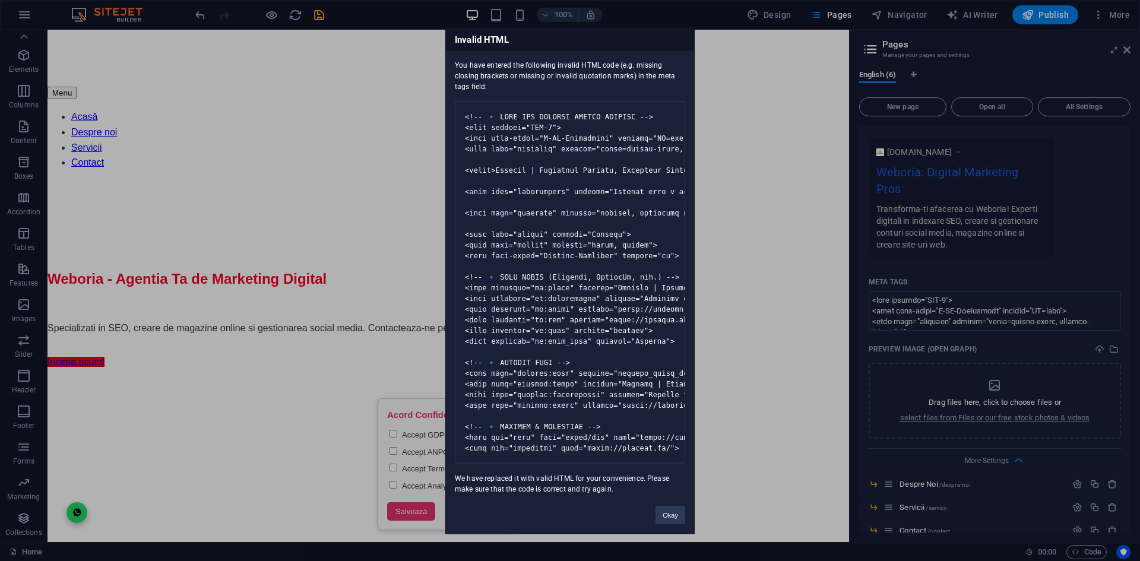
click at [494, 78] on div "You have entered the following invalid HTML code (e.g. missing closing brackets…" at bounding box center [570, 272] width 248 height 444
drag, startPoint x: 500, startPoint y: 75, endPoint x: 454, endPoint y: 53, distance: 50.7
click at [454, 53] on div "You have entered the following invalid HTML code (e.g. missing closing brackets…" at bounding box center [570, 272] width 248 height 444
copy div "You have entered the following invalid HTML code (e.g. missing closing brackets…"
click at [676, 524] on button "Okay" at bounding box center [671, 515] width 30 height 18
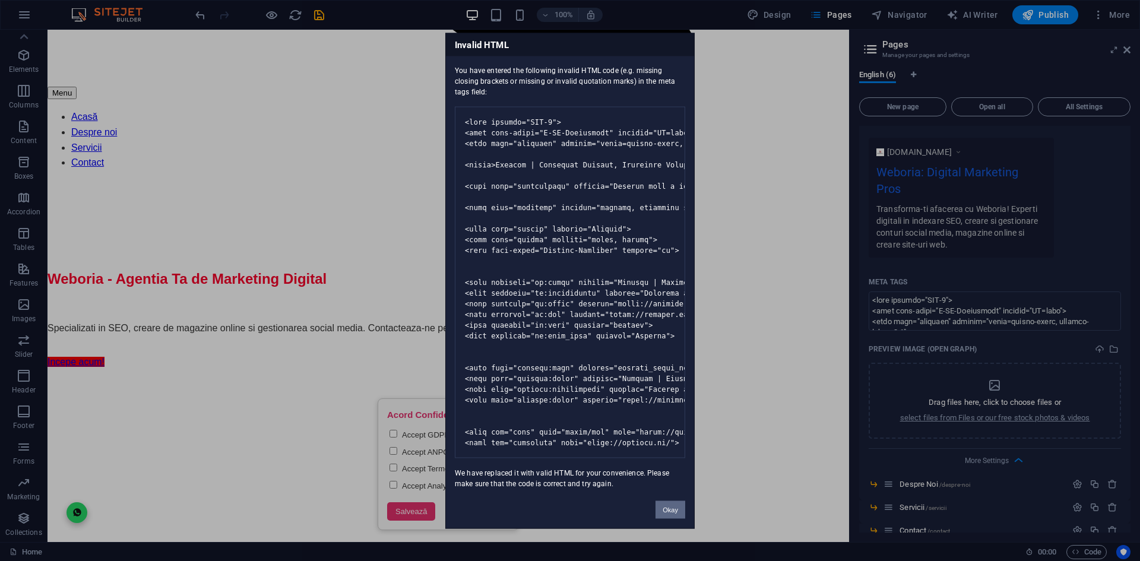
click at [672, 518] on button "Okay" at bounding box center [671, 510] width 30 height 18
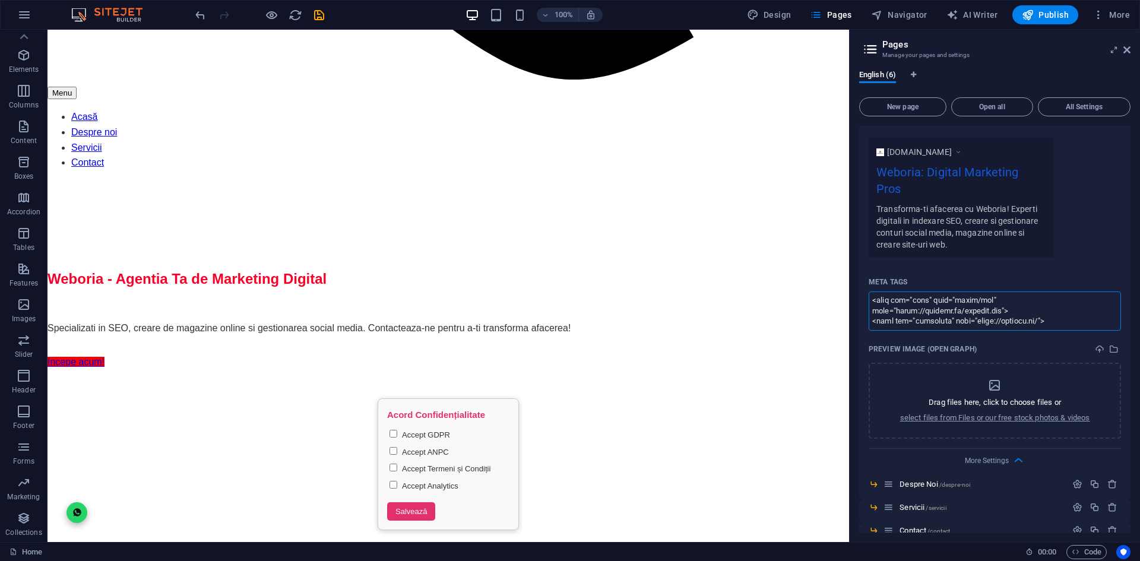
paste textarea "<lore ipsumdo="SIT-1"> <amet cons="adipisci" elitsed="doeiu=tempor-incid, utlab…"
click at [1030, 18] on body "[DOMAIN_NAME] Home Favorites Elements Columns Content Boxes Accordion Tables Fe…" at bounding box center [570, 280] width 1140 height 561
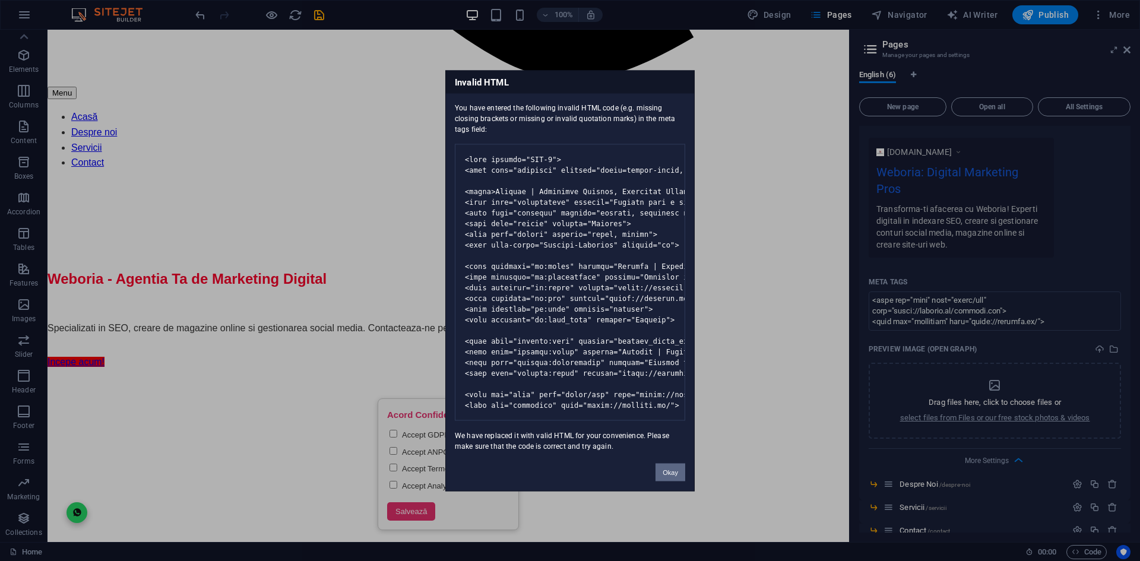
click at [675, 481] on button "Okay" at bounding box center [671, 472] width 30 height 18
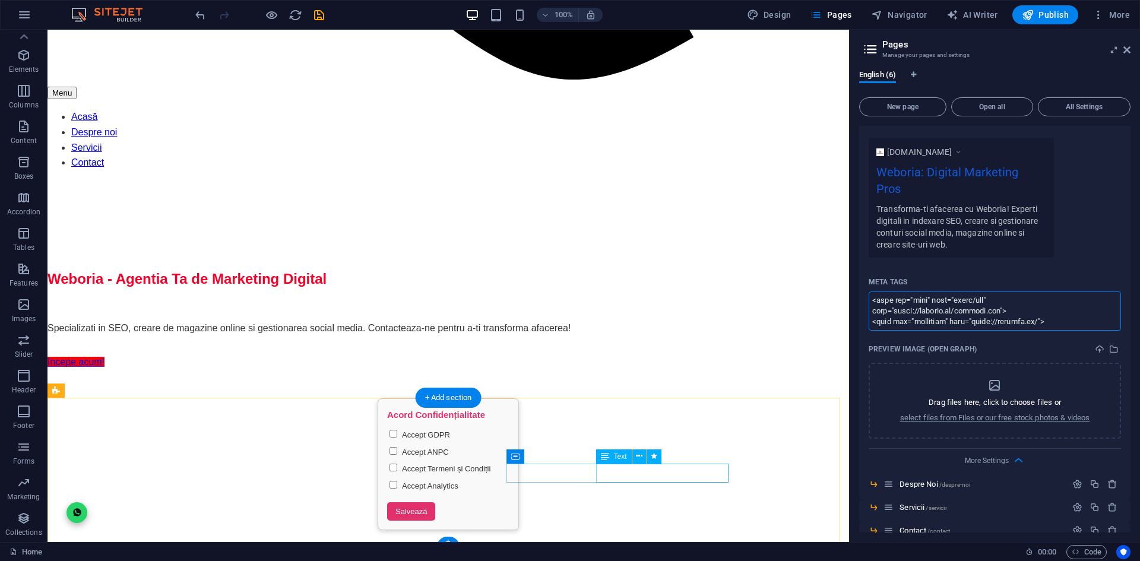
scroll to position [0, 0]
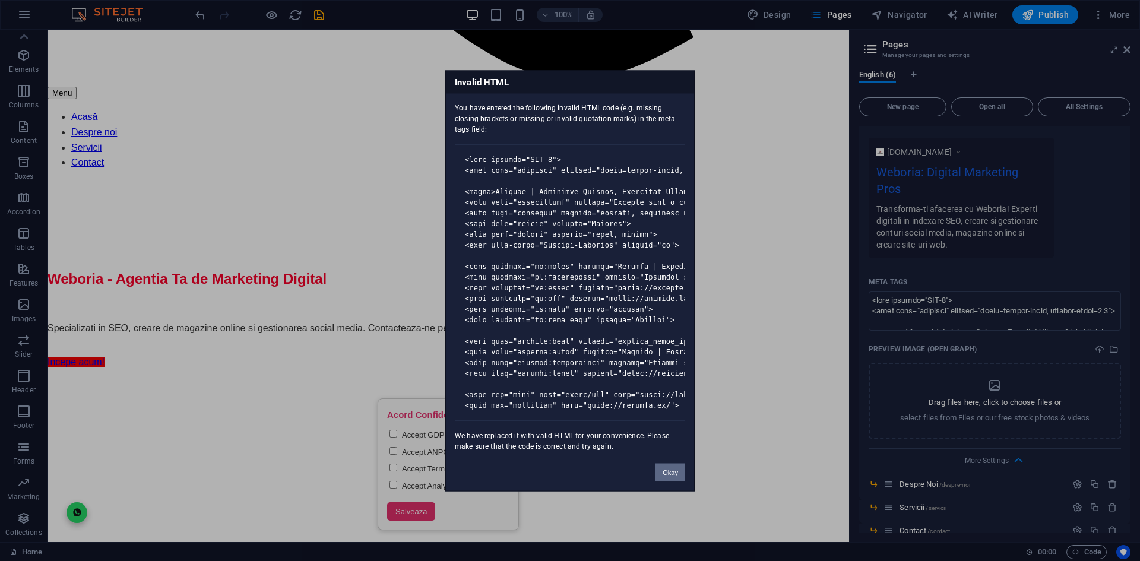
click at [670, 478] on button "Okay" at bounding box center [671, 472] width 30 height 18
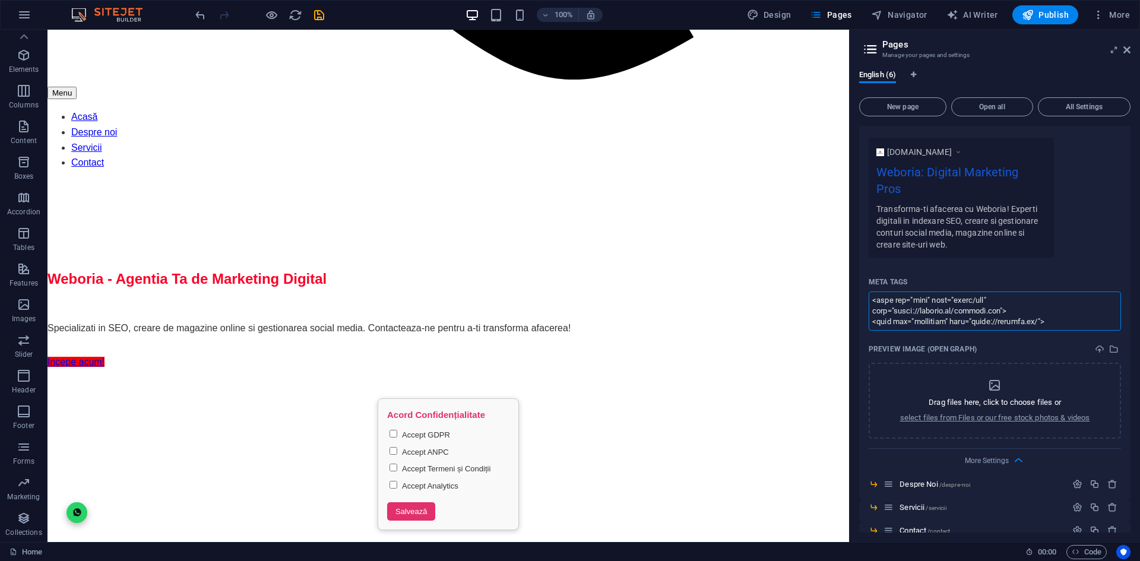
paste textarea "!-- 🔹 LORE IPS DOLORSI AMETCO ADIPISC --> <elit seddoei="TEM-2"> <inci utla="et…"
click at [1060, 11] on body "[DOMAIN_NAME] Home Favorites Elements Columns Content Boxes Accordion Tables Fe…" at bounding box center [570, 280] width 1140 height 561
type textarea "<lore ipsumdo="SIT-2"> <amet cons="adipisci" elitsed="doeiu=tempor-incid, utlab…"
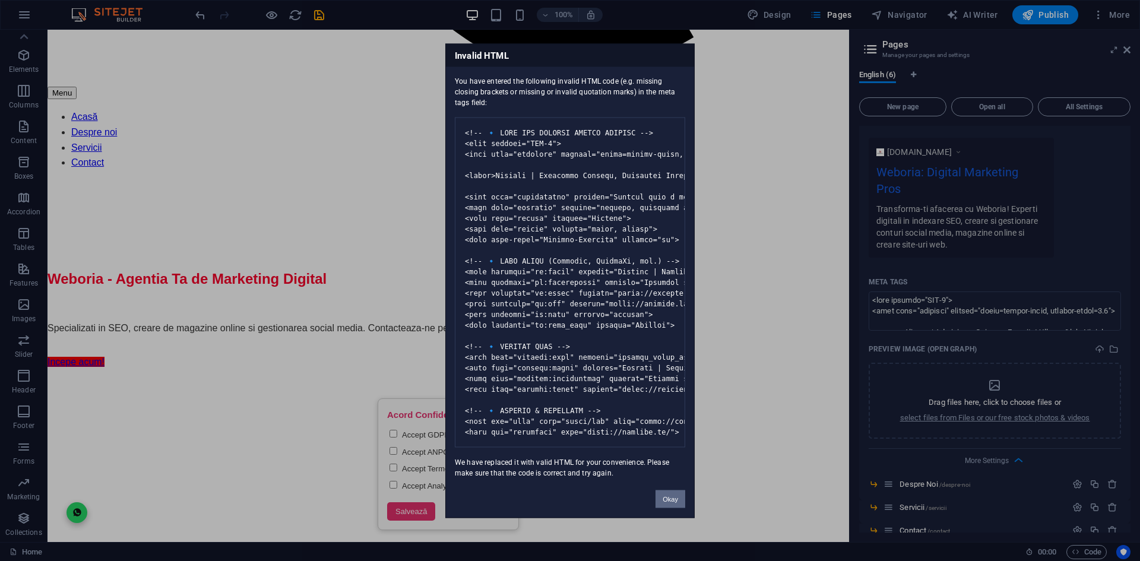
click at [679, 508] on button "Okay" at bounding box center [671, 499] width 30 height 18
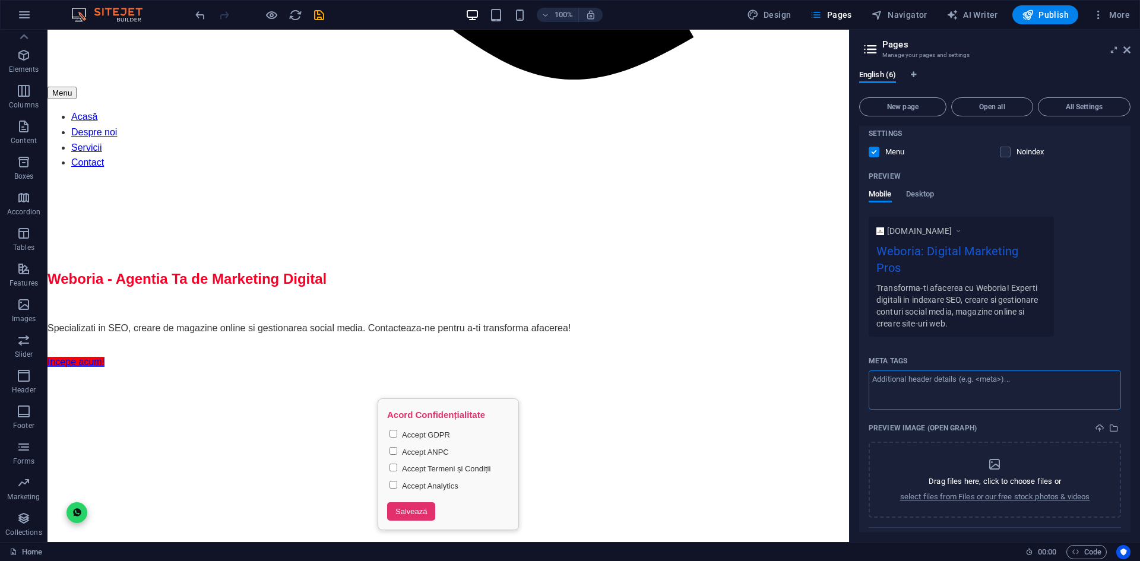
scroll to position [287, 0]
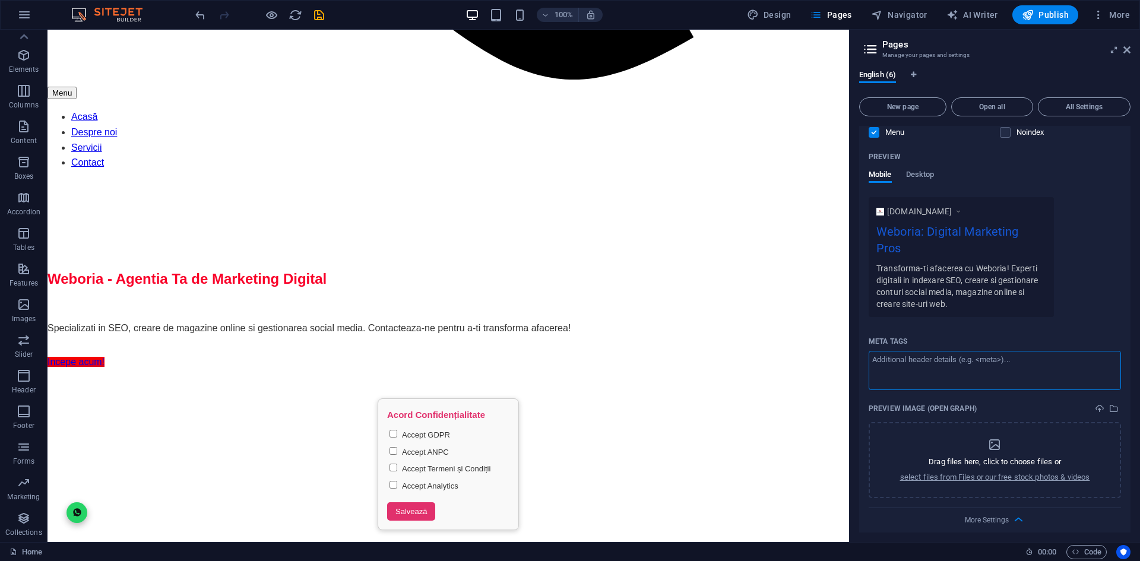
paste textarea "<meta charset="UTF-8"> <meta name="viewport" content="width=device-width, initi…"
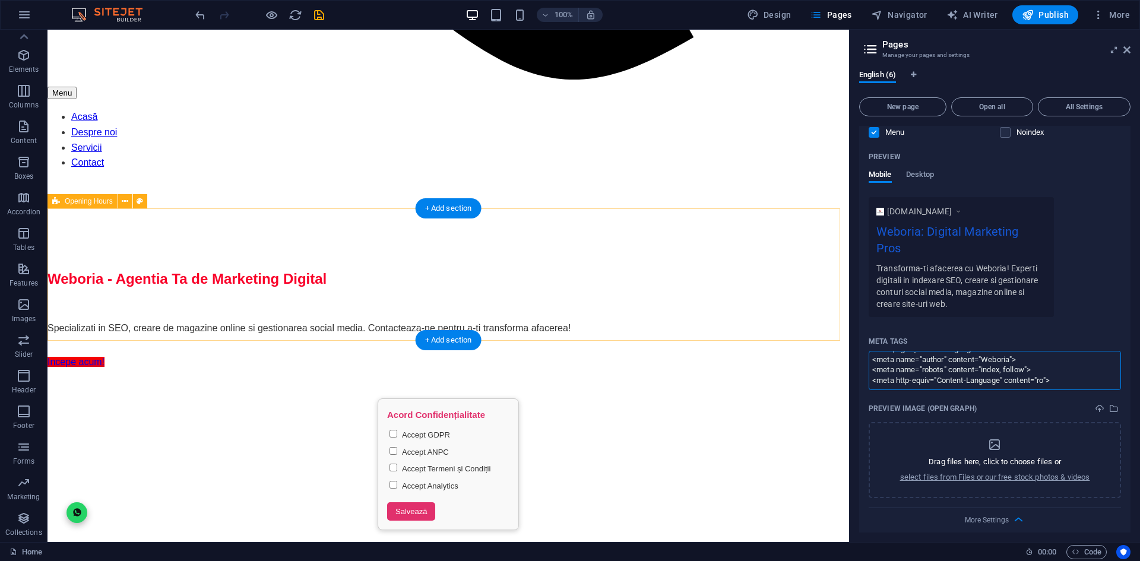
scroll to position [0, 0]
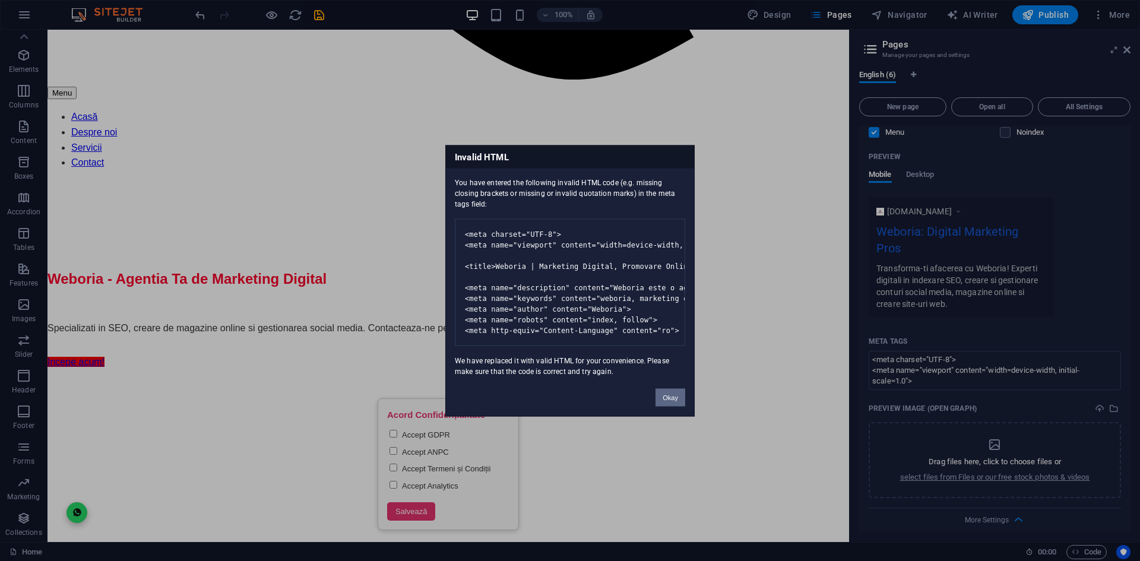
click at [671, 406] on button "Okay" at bounding box center [671, 397] width 30 height 18
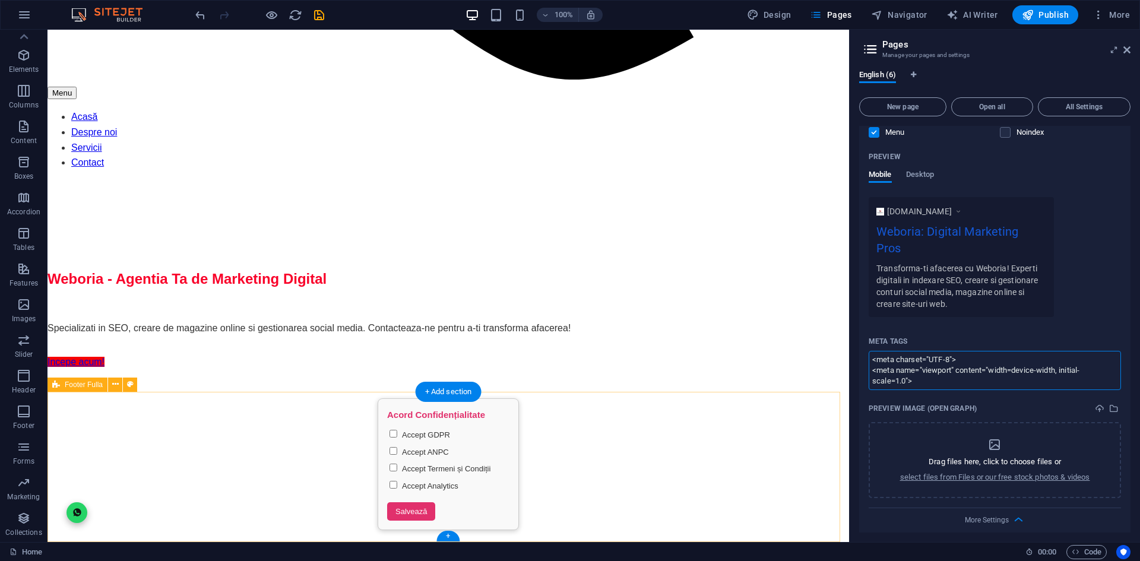
scroll to position [180, 0]
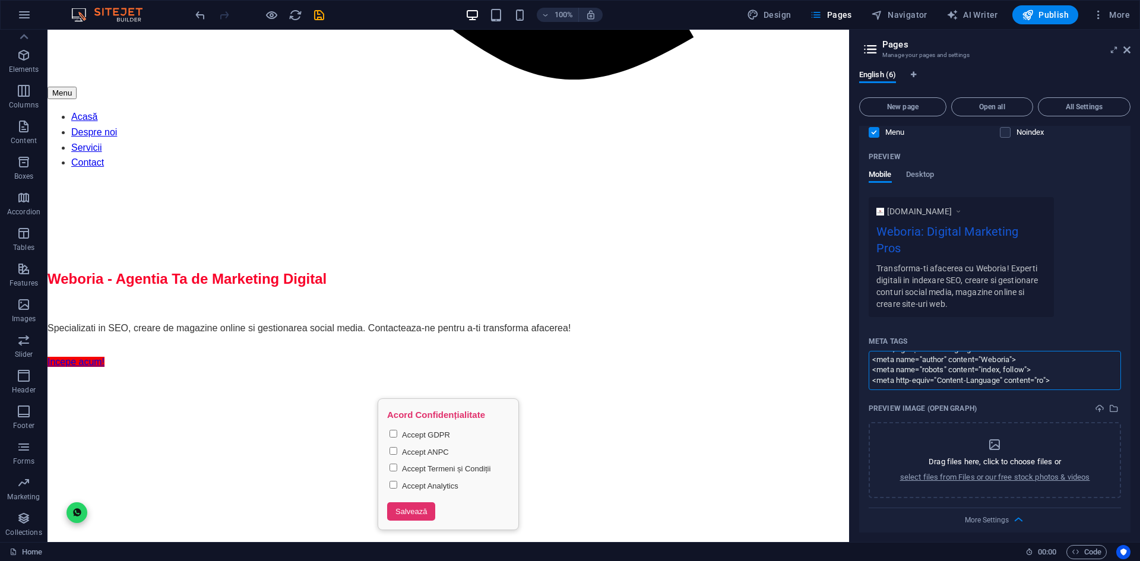
click at [943, 365] on textarea "<meta charset="UTF-8"> <meta name="viewport" content="width=device-width, initi…" at bounding box center [995, 370] width 252 height 39
click at [1083, 362] on textarea "<meta charset="UTF-8"> <meta name="viewport" content="width=device-width, initi…" at bounding box center [995, 370] width 252 height 39
paste textarea "<meta property="og:title" content="Weboria | Marketing Digital & Creare Site-ur…"
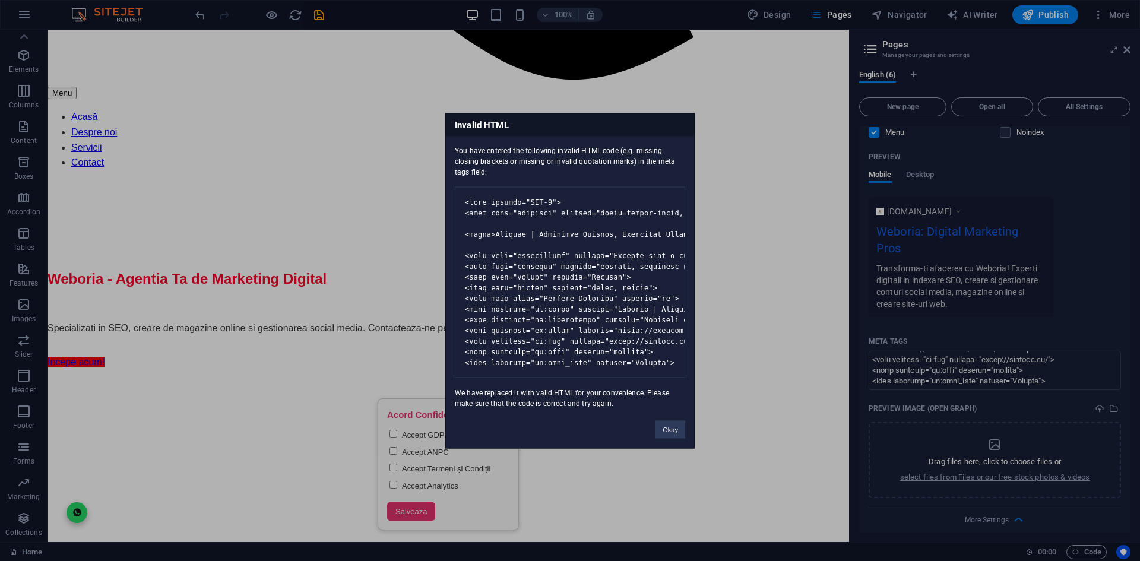
type textarea "<lore ipsumdo="SIT-7"> <amet cons="adipisci" elitsed="doeiu=tempor-incid, utlab…"
drag, startPoint x: 675, startPoint y: 441, endPoint x: 632, endPoint y: 411, distance: 52.9
click at [675, 438] on button "Okay" at bounding box center [671, 429] width 30 height 18
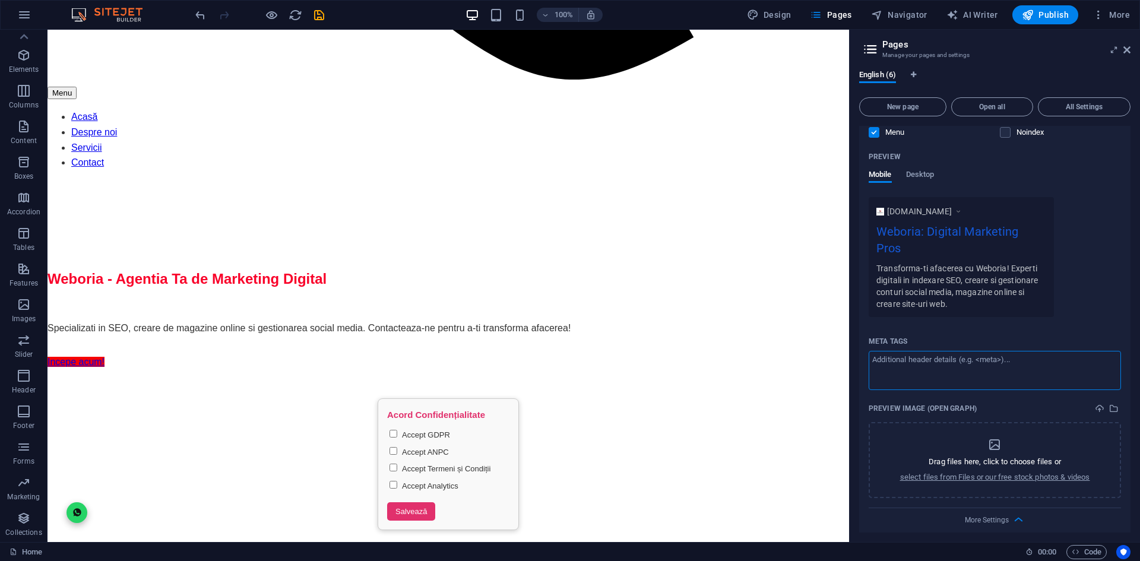
scroll to position [0, 0]
